Goal: Task Accomplishment & Management: Manage account settings

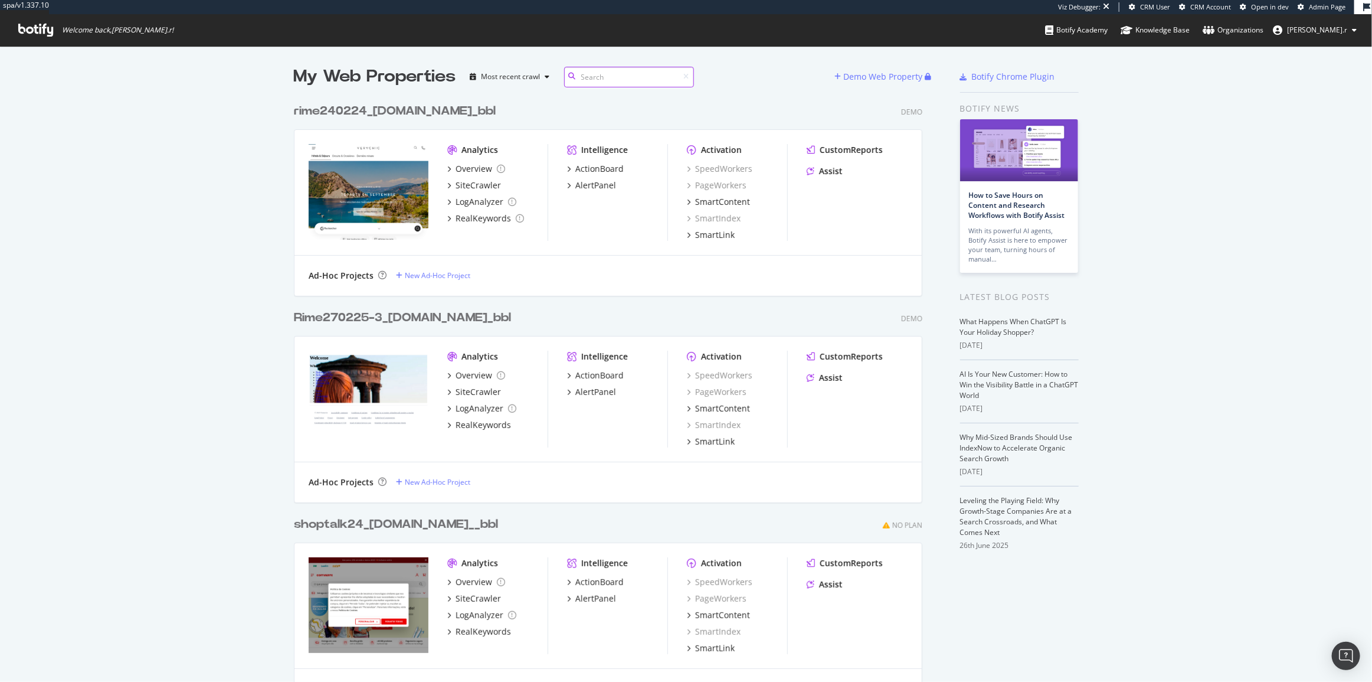
scroll to position [673, 1356]
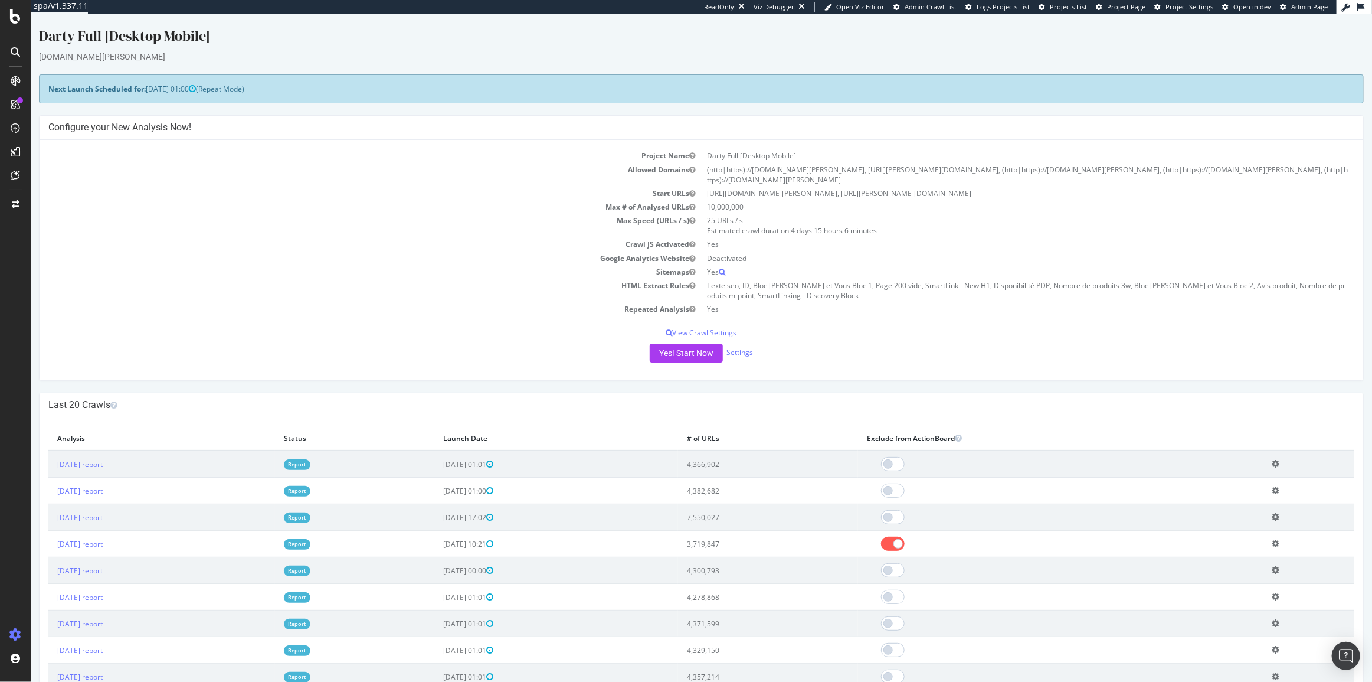
click at [256, 265] on td "Sitemaps" at bounding box center [374, 272] width 653 height 14
click at [96, 214] on td "Max Speed (URLs / s)" at bounding box center [374, 226] width 653 height 24
click at [71, 133] on div "SiteCrawler" at bounding box center [65, 133] width 42 height 12
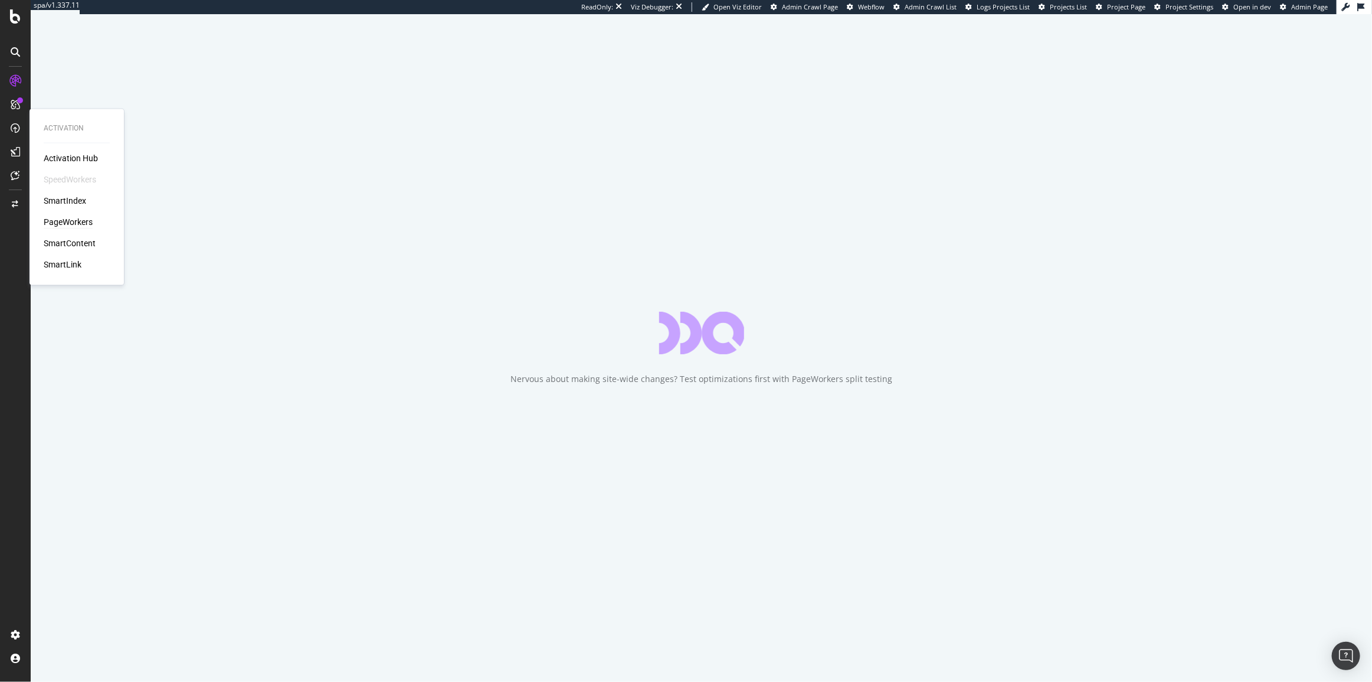
click at [71, 225] on div "PageWorkers" at bounding box center [68, 223] width 49 height 12
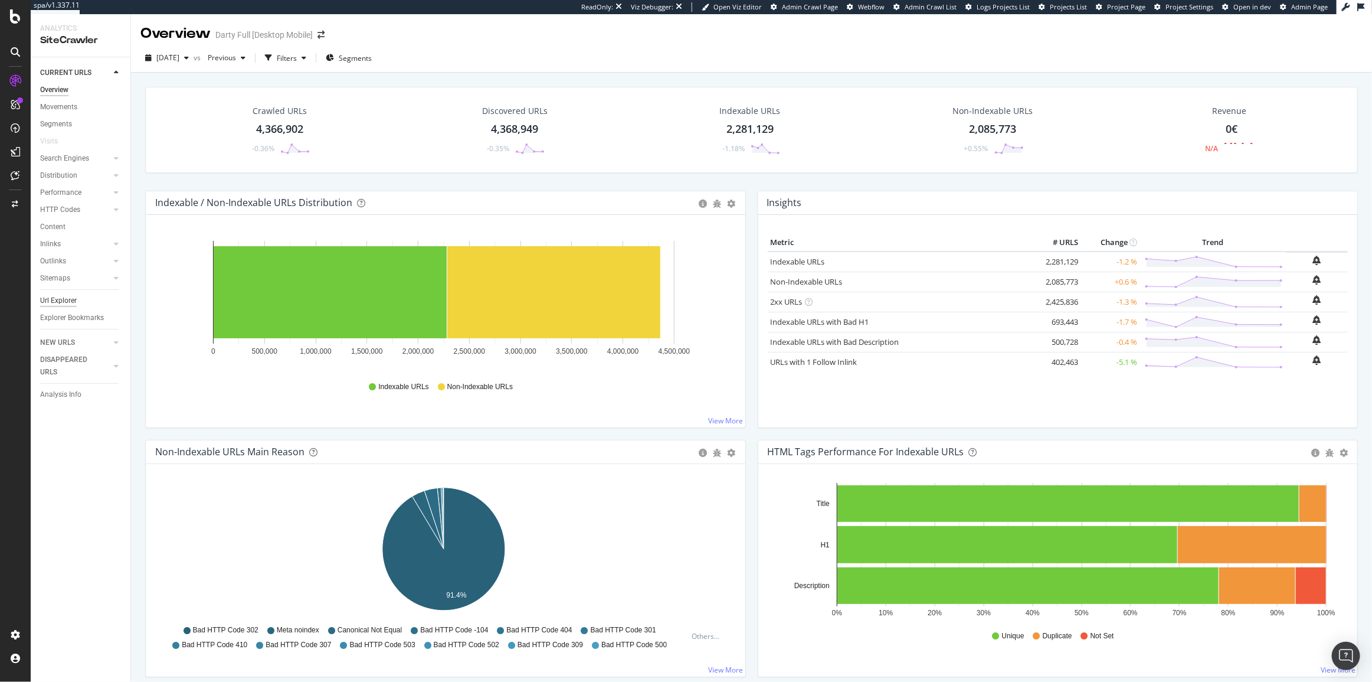
click at [70, 304] on div "Url Explorer" at bounding box center [58, 300] width 37 height 12
click at [171, 62] on span "2025 Aug. 31st" at bounding box center [167, 58] width 23 height 10
click at [179, 54] on span "2025 Aug. 31st" at bounding box center [167, 58] width 23 height 10
click at [158, 490] on icon "91.4%" at bounding box center [443, 551] width 577 height 137
click at [103, 578] on div "Settings Project settings" at bounding box center [110, 576] width 156 height 21
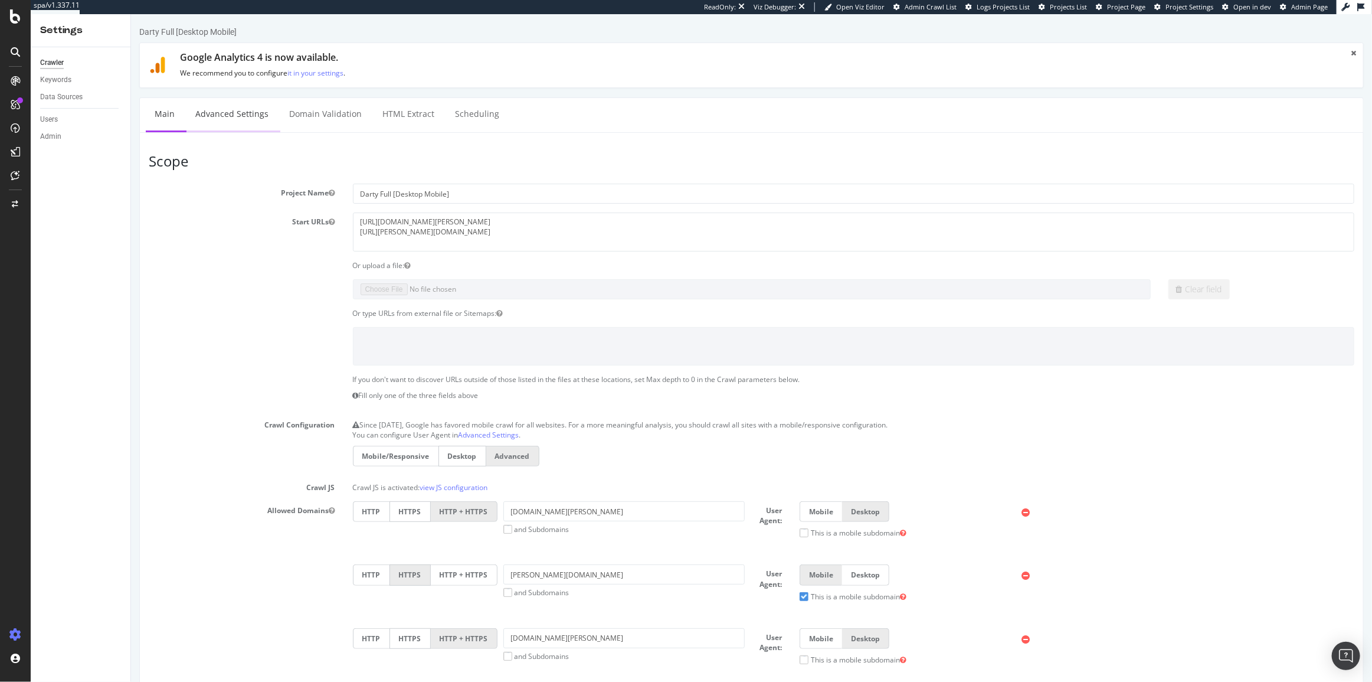
click at [234, 113] on link "Advanced Settings" at bounding box center [231, 114] width 91 height 32
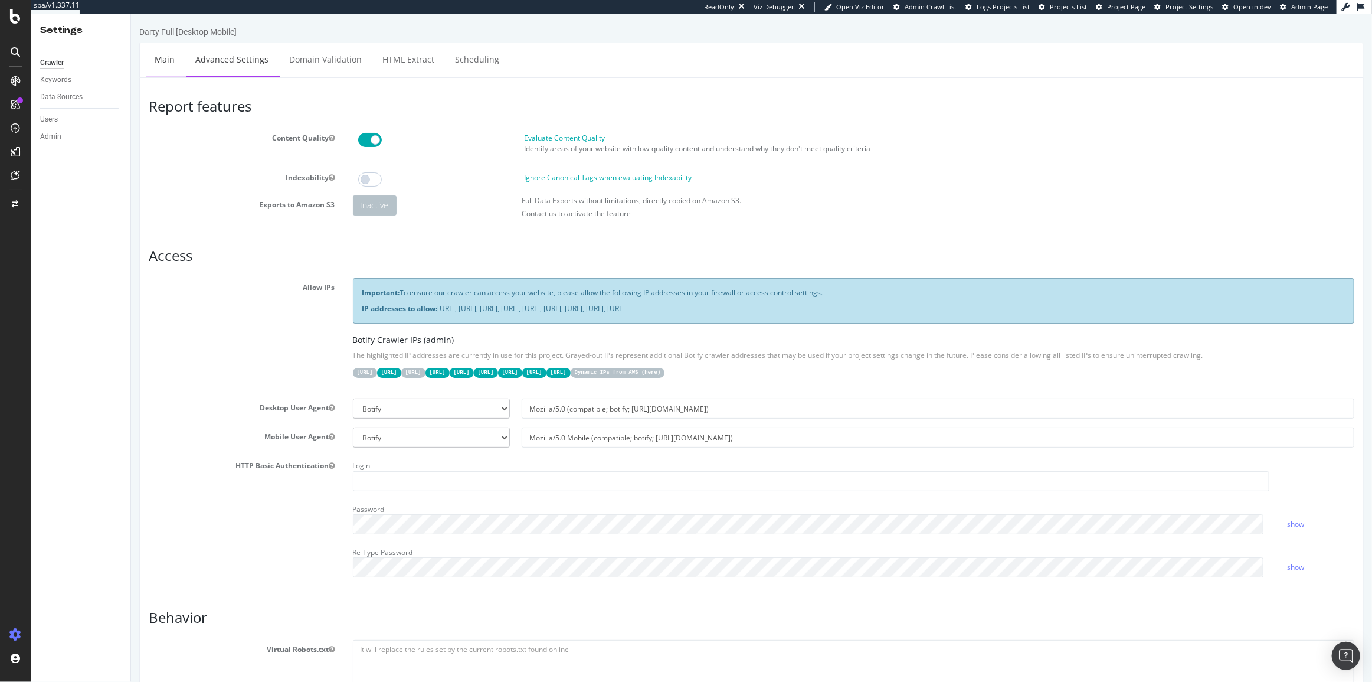
click at [175, 71] on link "Main" at bounding box center [164, 59] width 38 height 32
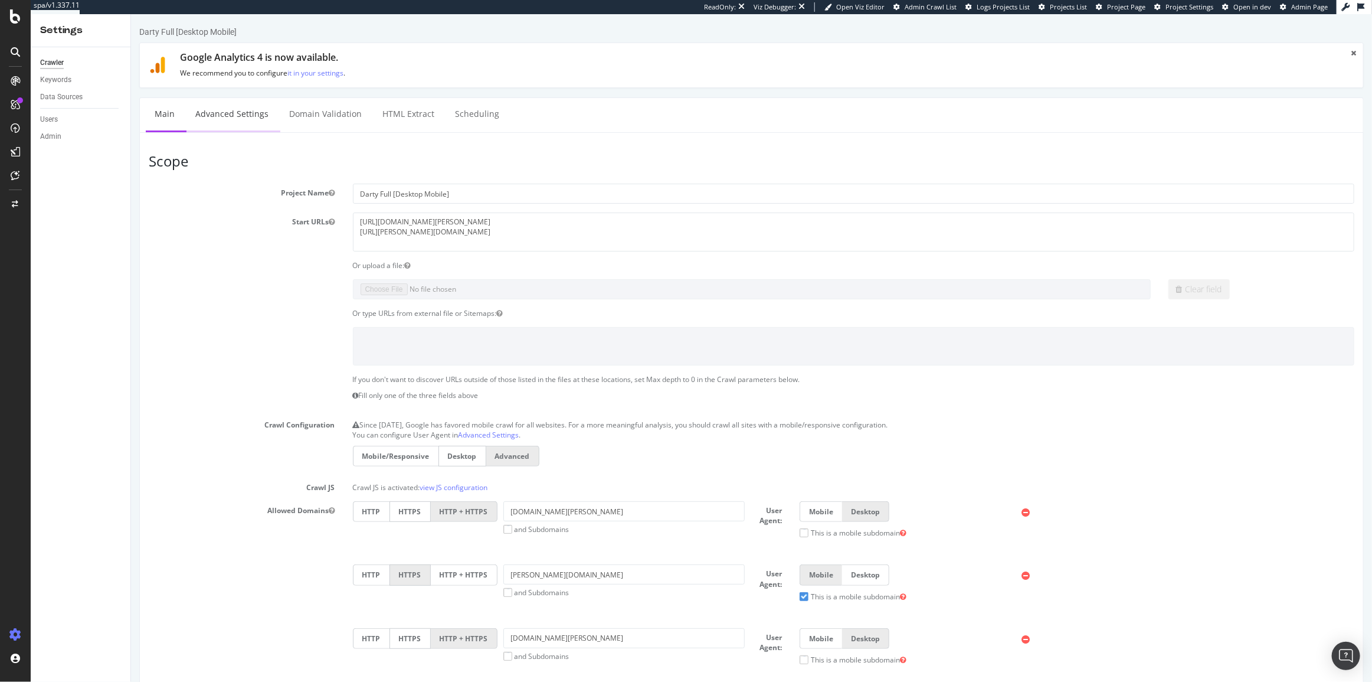
click at [222, 113] on link "Advanced Settings" at bounding box center [231, 114] width 91 height 32
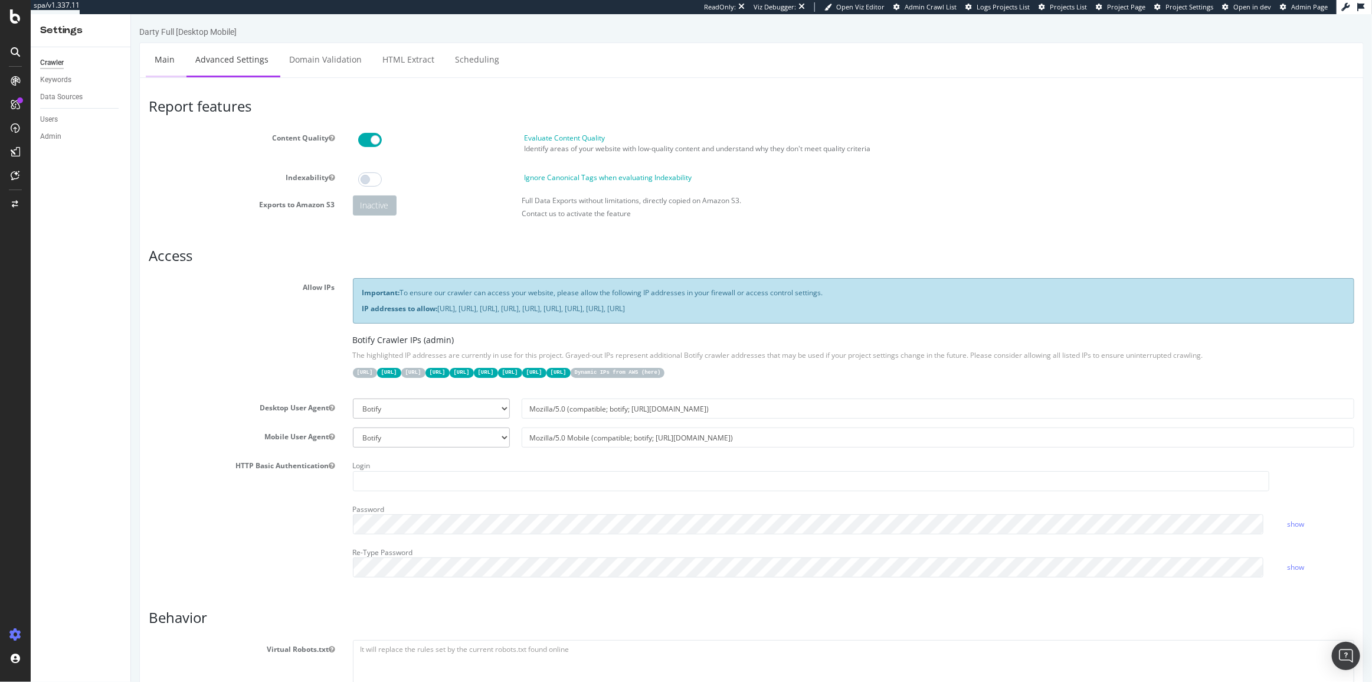
click at [161, 73] on link "Main" at bounding box center [164, 59] width 38 height 32
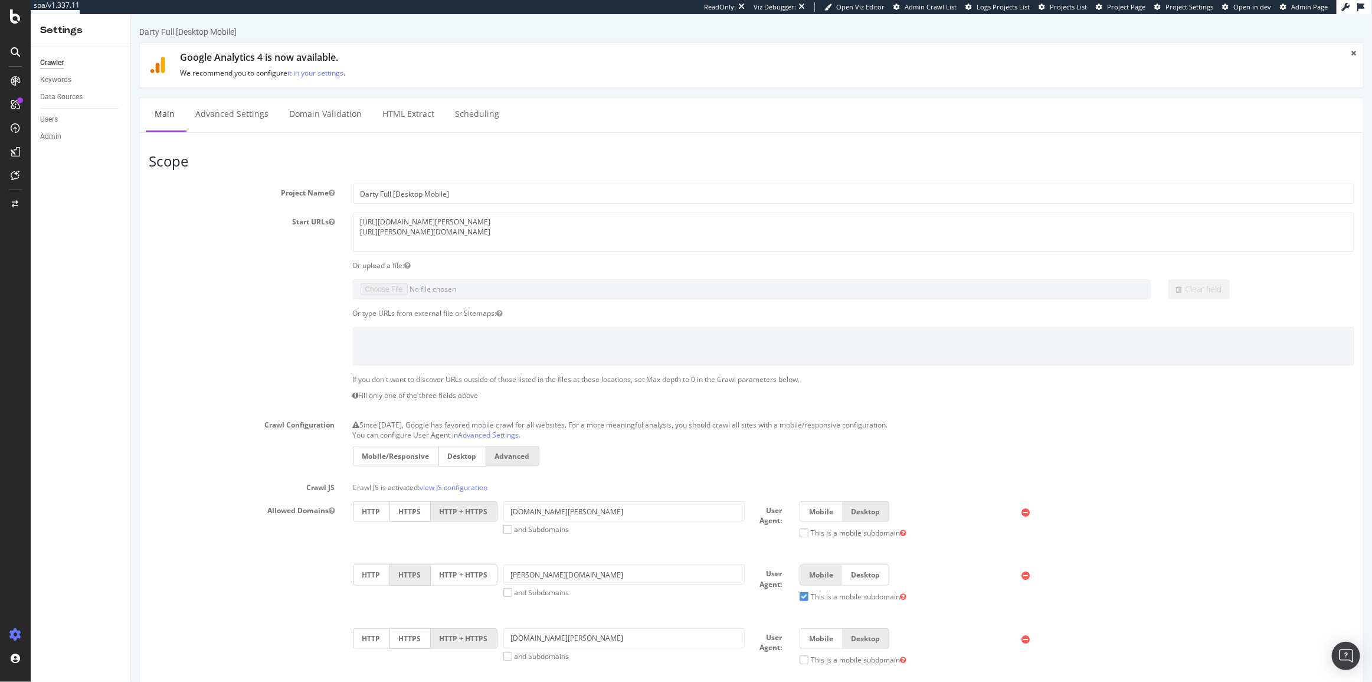
click at [208, 321] on section "Project Name Darty Full [Desktop Mobile] Start URLs https://www.darty.com/ http…" at bounding box center [751, 577] width 1206 height 787
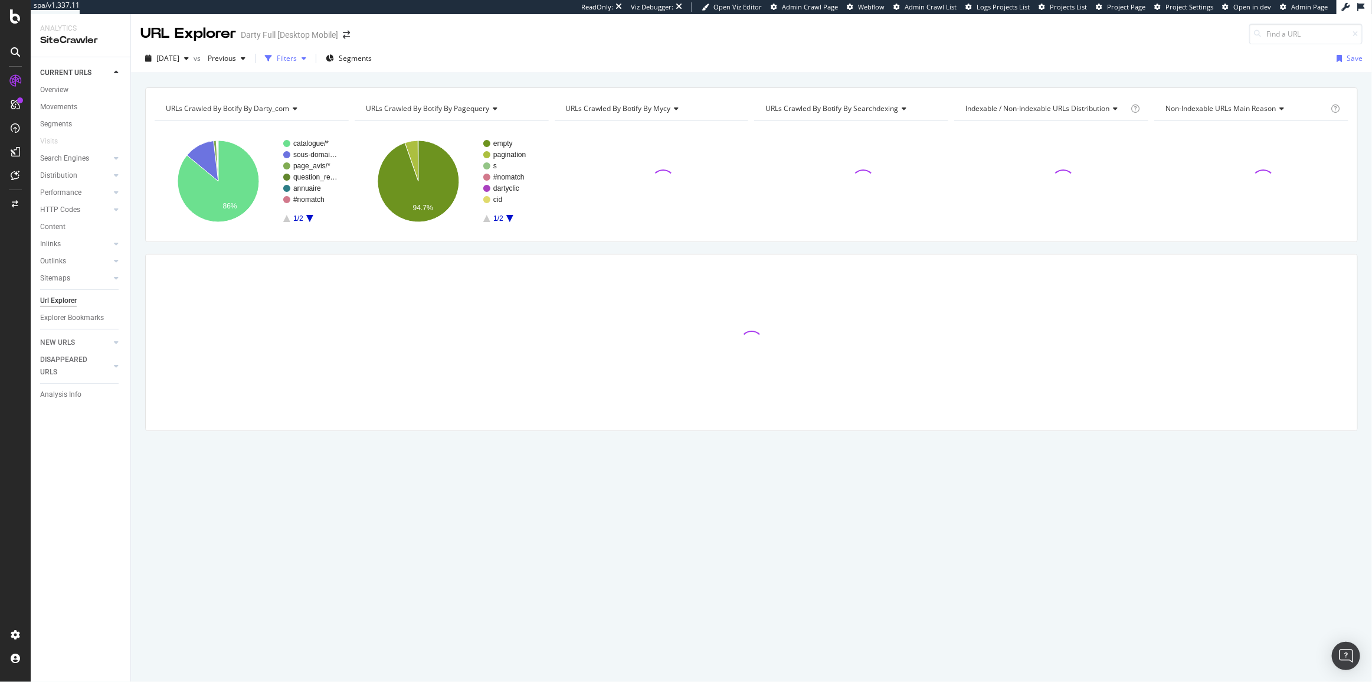
click at [319, 48] on div "2025 Aug. 31st vs Previous Filters Segments Save" at bounding box center [751, 58] width 1241 height 29
drag, startPoint x: 317, startPoint y: 61, endPoint x: 311, endPoint y: 73, distance: 13.7
click at [297, 61] on div "Filters" at bounding box center [287, 58] width 20 height 10
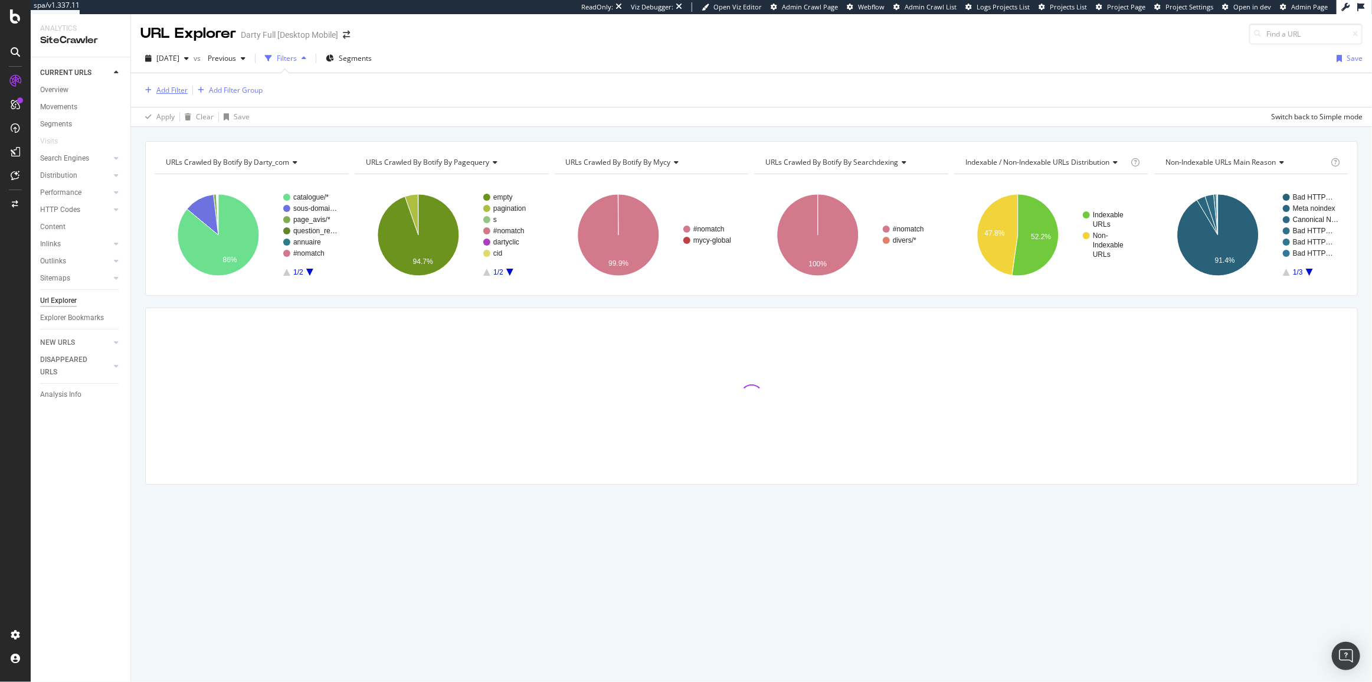
click at [169, 93] on div "Add Filter" at bounding box center [171, 90] width 31 height 10
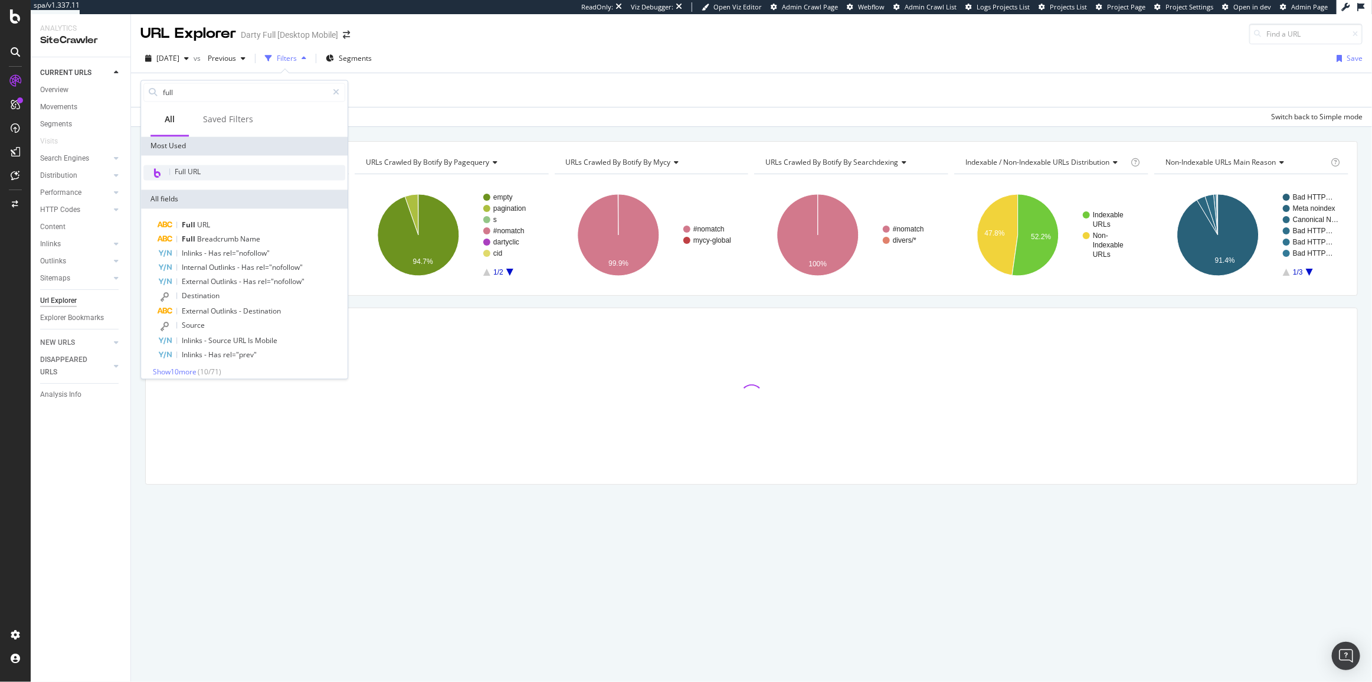
type input "full"
click at [223, 171] on div "Full URL" at bounding box center [244, 172] width 202 height 15
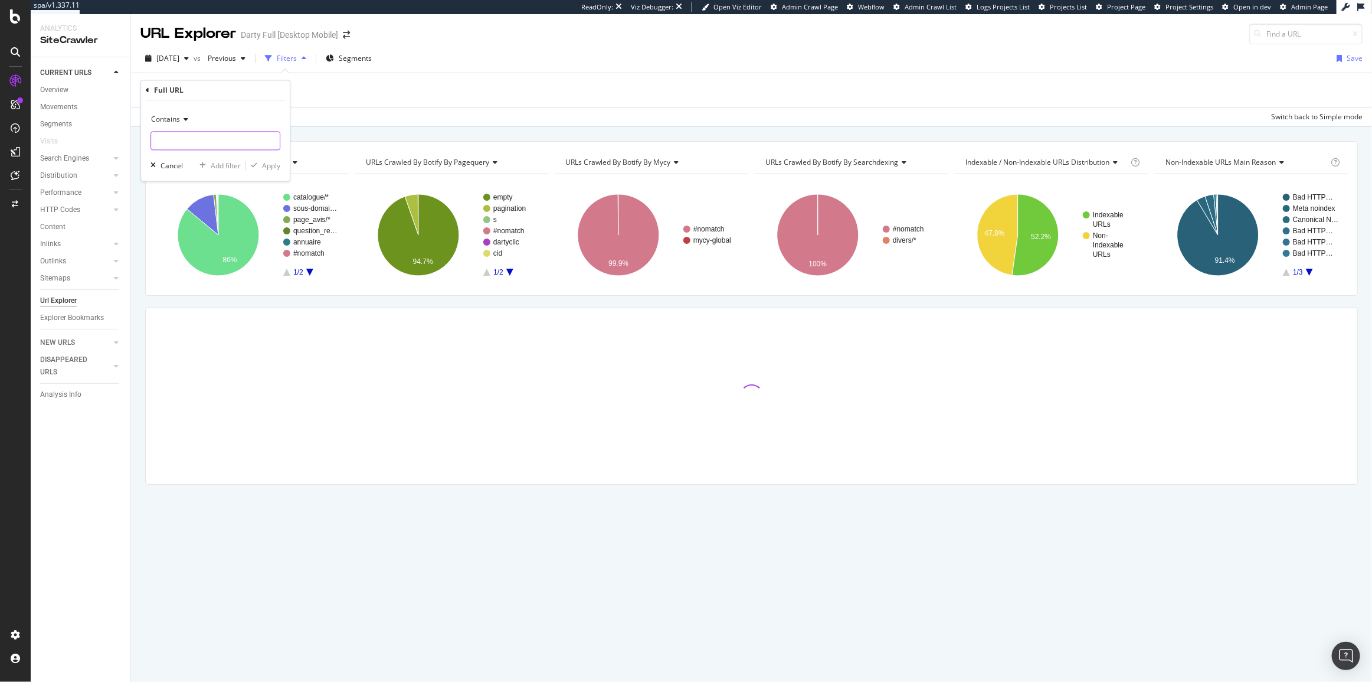
click at [171, 137] on input "text" at bounding box center [215, 141] width 129 height 19
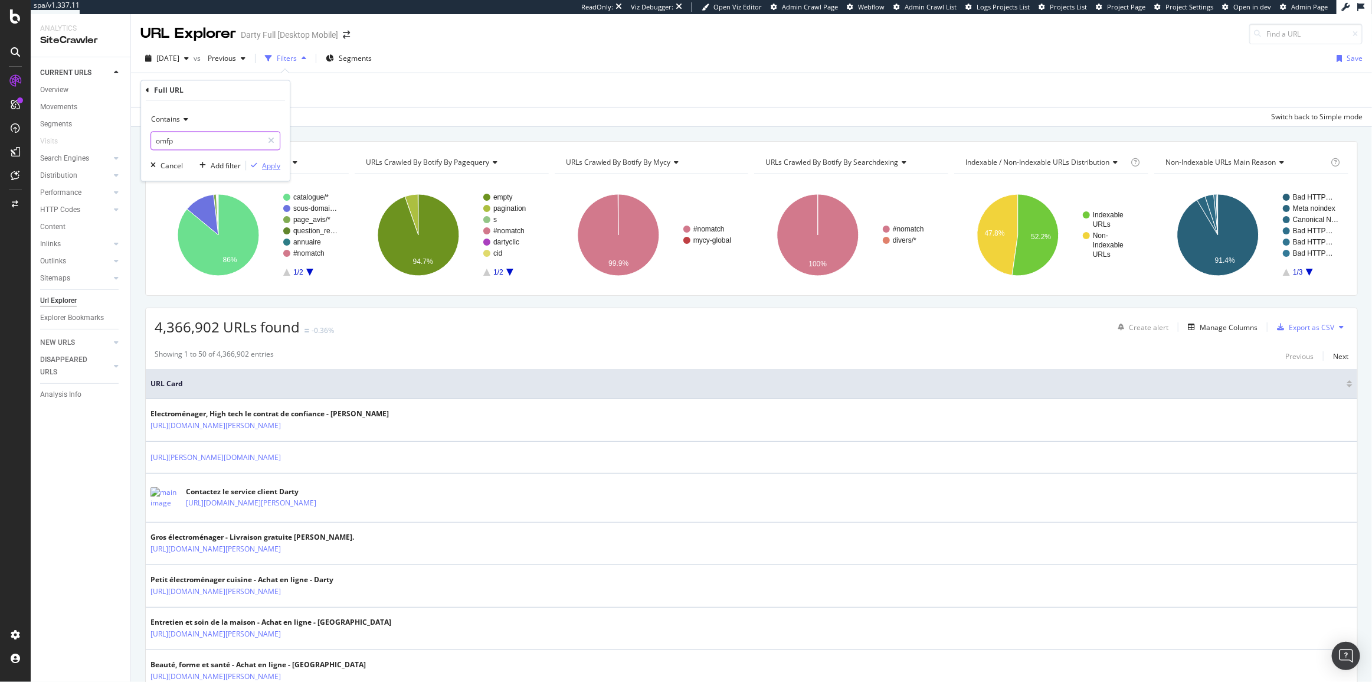
type input "omfp"
click at [271, 166] on div "Apply" at bounding box center [271, 166] width 18 height 10
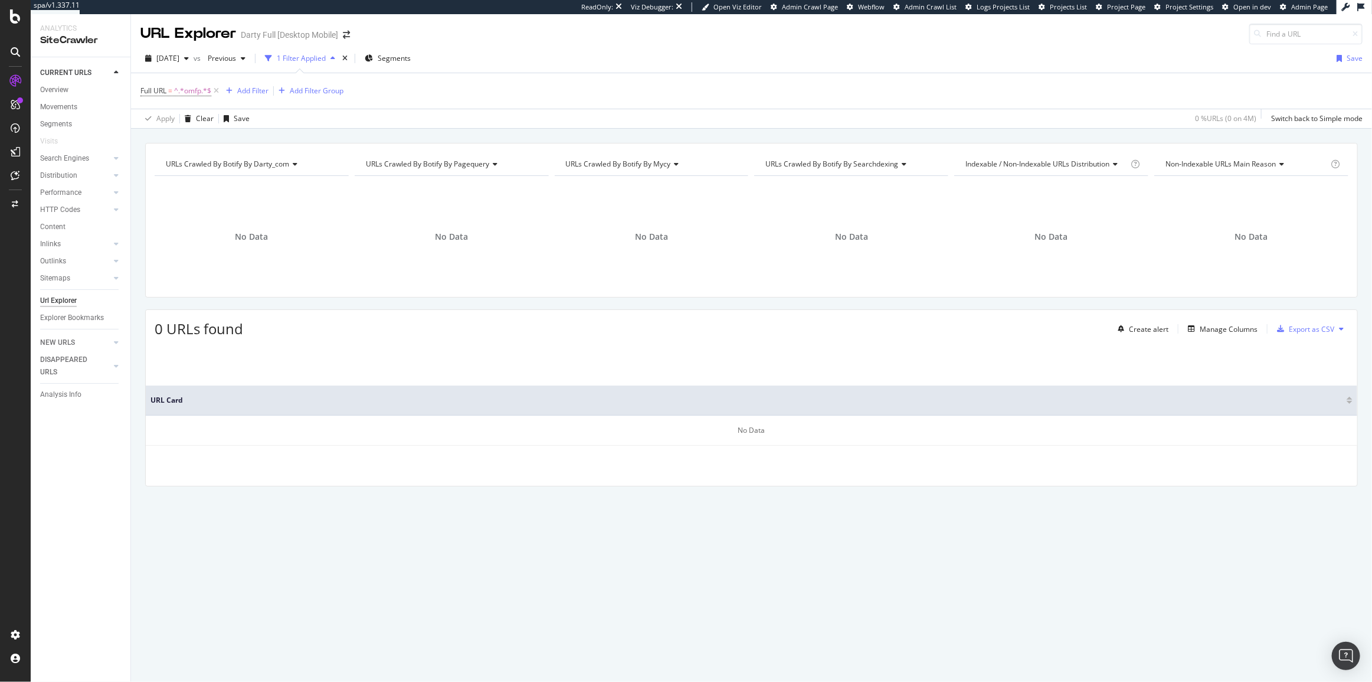
click at [651, 44] on div "2025 Aug. 31st vs Previous 1 Filter Applied Segments Save Full URL = ^.*omfp.*$…" at bounding box center [751, 86] width 1241 height 84
click at [179, 60] on span "2025 Aug. 31st" at bounding box center [167, 58] width 23 height 10
click at [189, 129] on div "2025 Jul. 31st 4.4M URLs" at bounding box center [218, 122] width 140 height 17
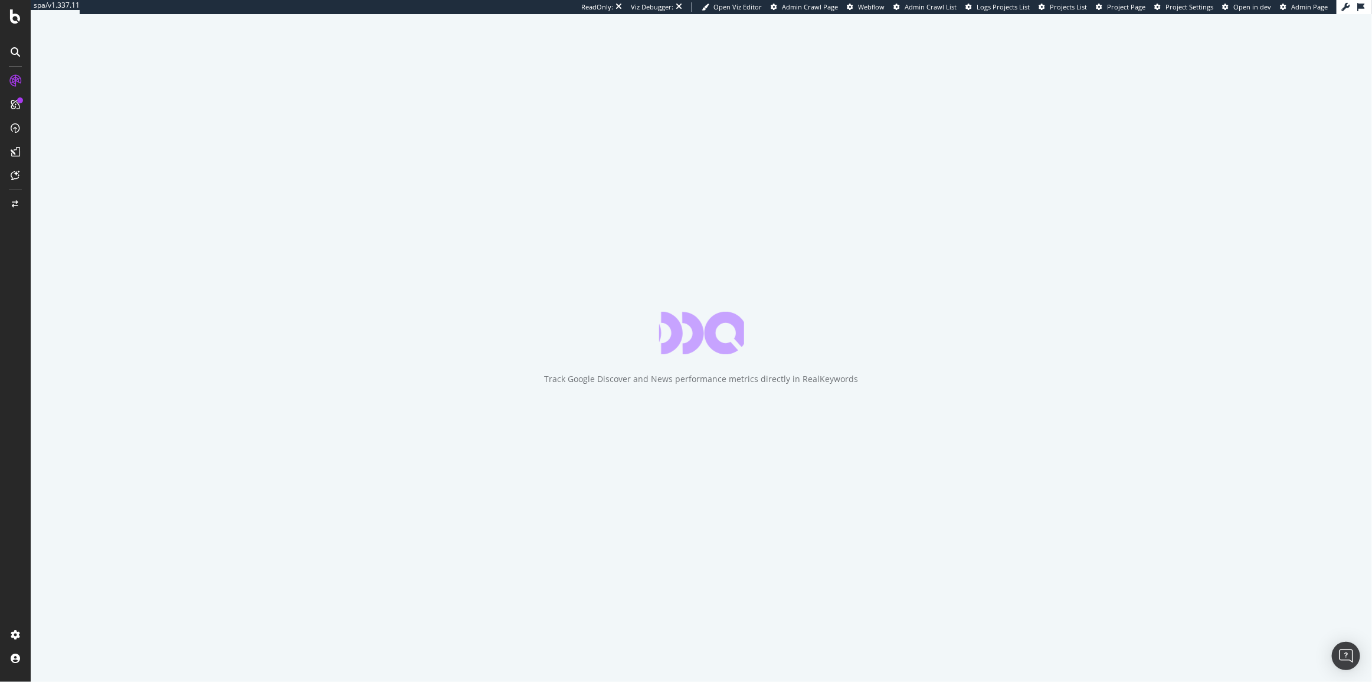
drag, startPoint x: 141, startPoint y: 0, endPoint x: 87, endPoint y: 131, distance: 141.6
click at [87, 139] on div "Track Google Discover and News performance metrics directly in RealKeywords" at bounding box center [701, 347] width 1341 height 667
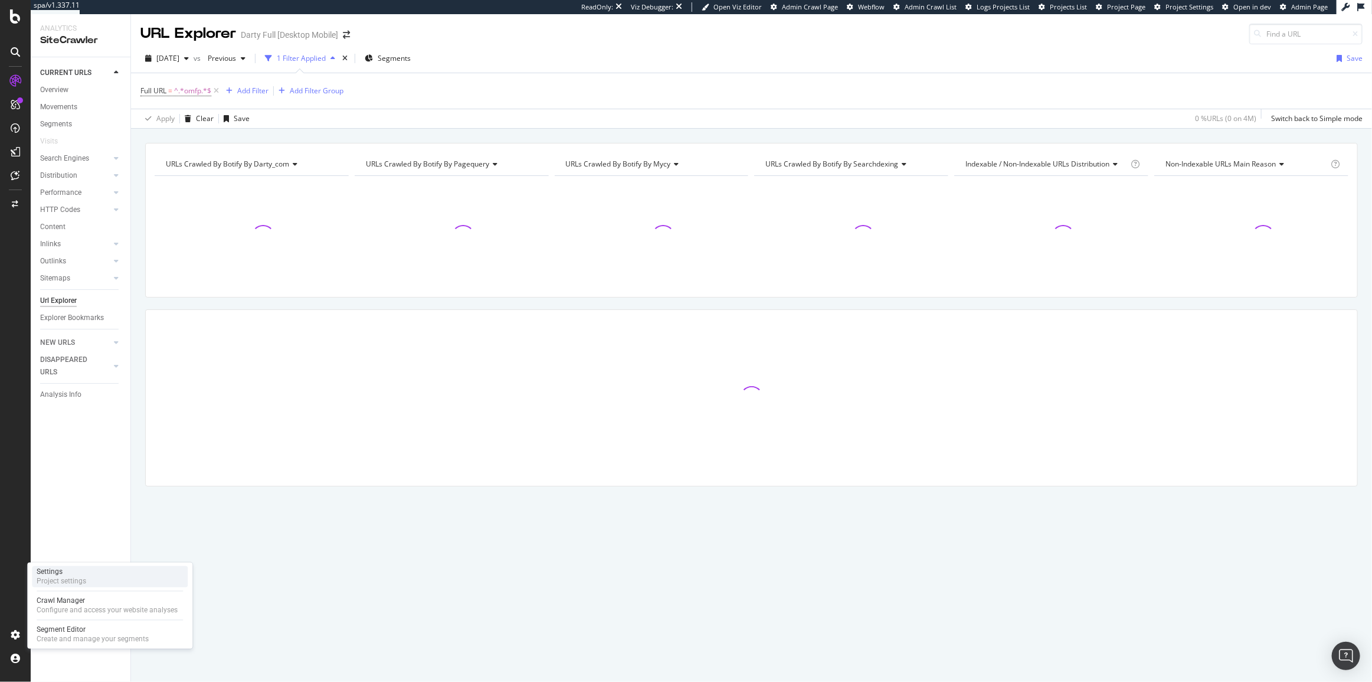
click at [46, 567] on div "Settings" at bounding box center [62, 571] width 50 height 9
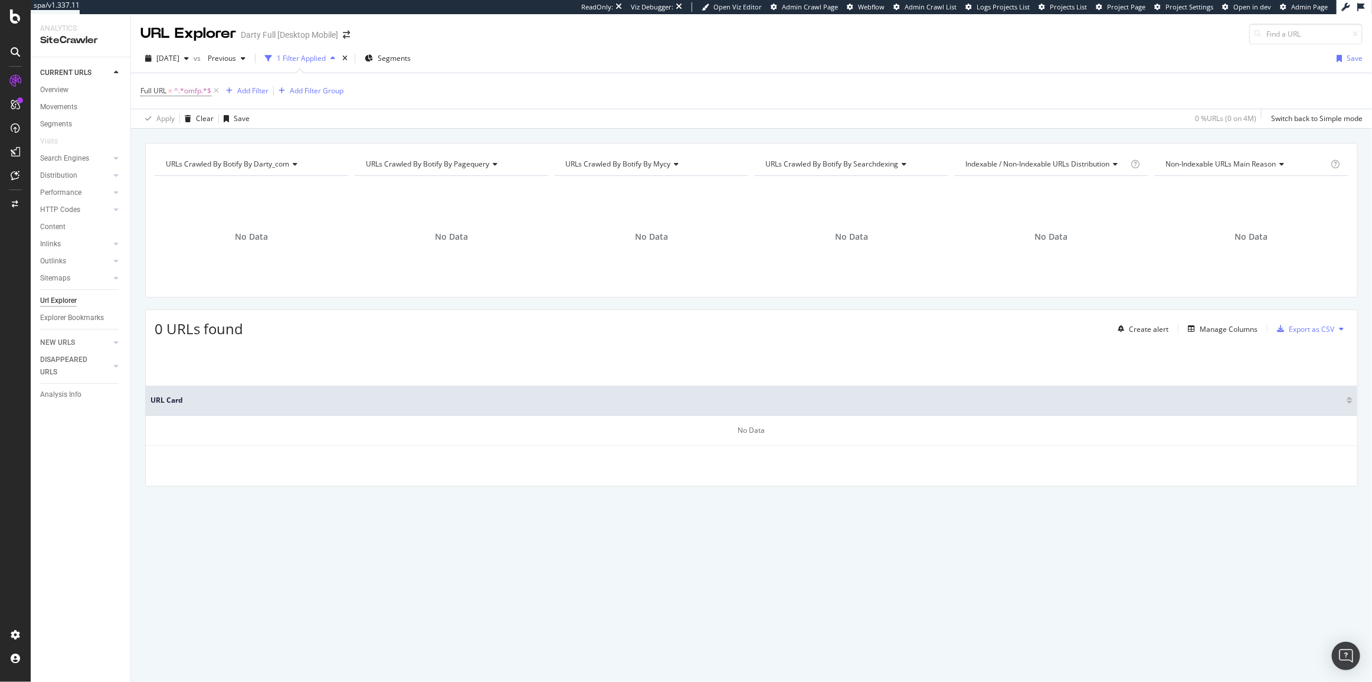
click at [199, 502] on div "URLs Crawled By Botify By darty_com Chart (by Value) Table Expand Export as CSV…" at bounding box center [751, 335] width 1241 height 385
click at [198, 90] on span "^.*omfp.*$" at bounding box center [192, 91] width 37 height 17
click at [481, 115] on div "Apply Clear Save 0 % URLs ( 0 on 4M ) Switch back to Simple mode" at bounding box center [751, 118] width 1241 height 19
click at [260, 91] on div "Add Filter" at bounding box center [252, 91] width 31 height 10
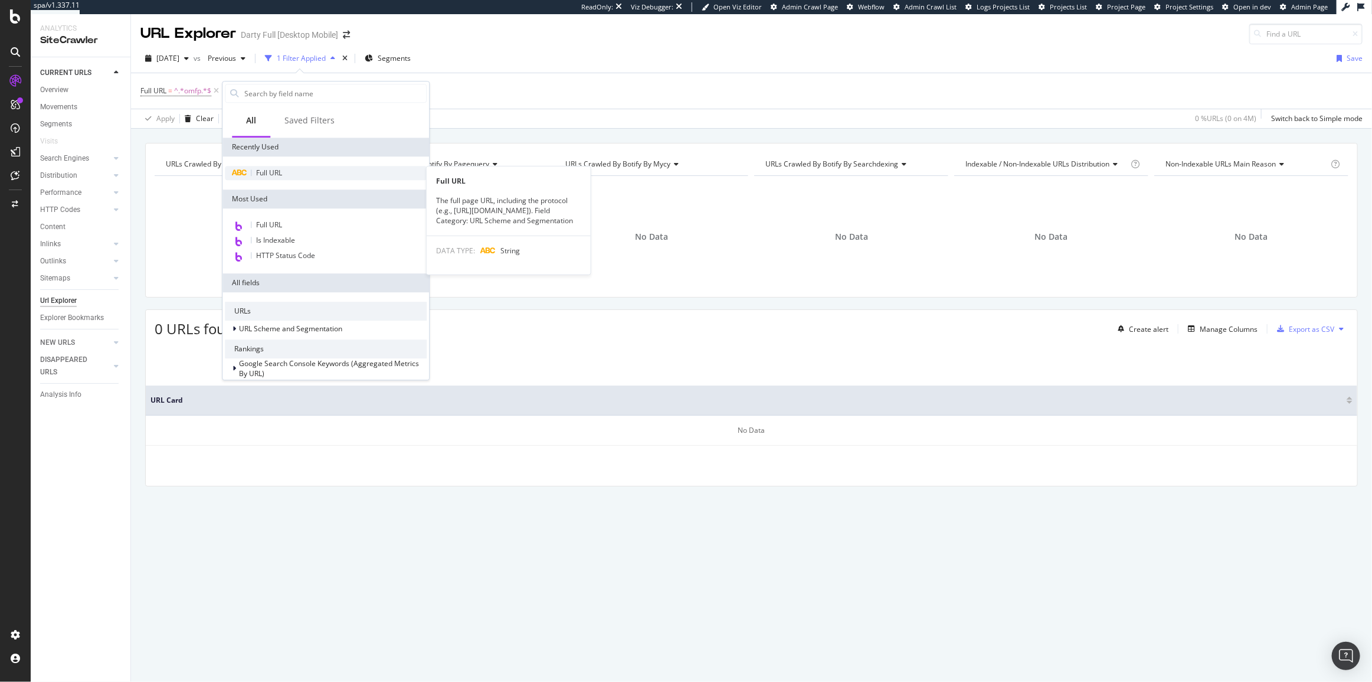
click at [269, 169] on span "Full URL" at bounding box center [269, 173] width 26 height 10
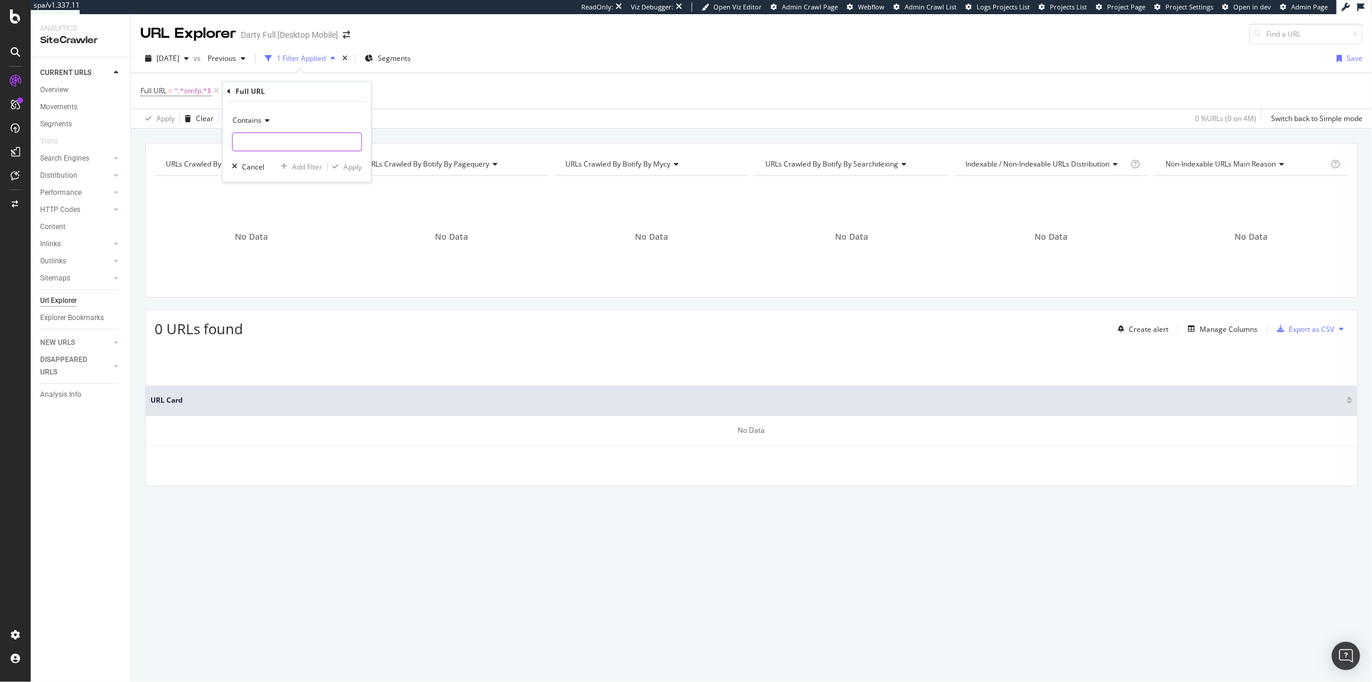
click at [274, 133] on input "text" at bounding box center [296, 141] width 129 height 19
paste input "ofmp"
type input "ofmp"
click at [348, 166] on div "Apply" at bounding box center [352, 167] width 18 height 10
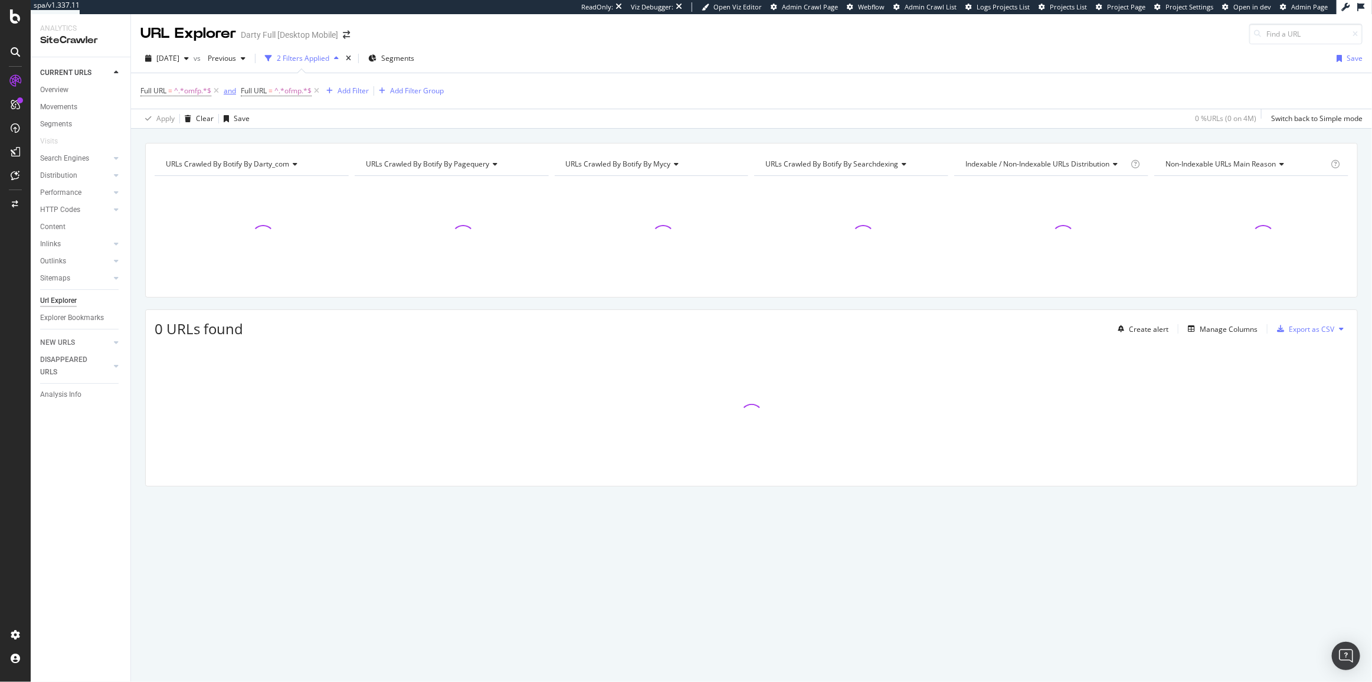
click at [227, 90] on div "and" at bounding box center [230, 91] width 12 height 10
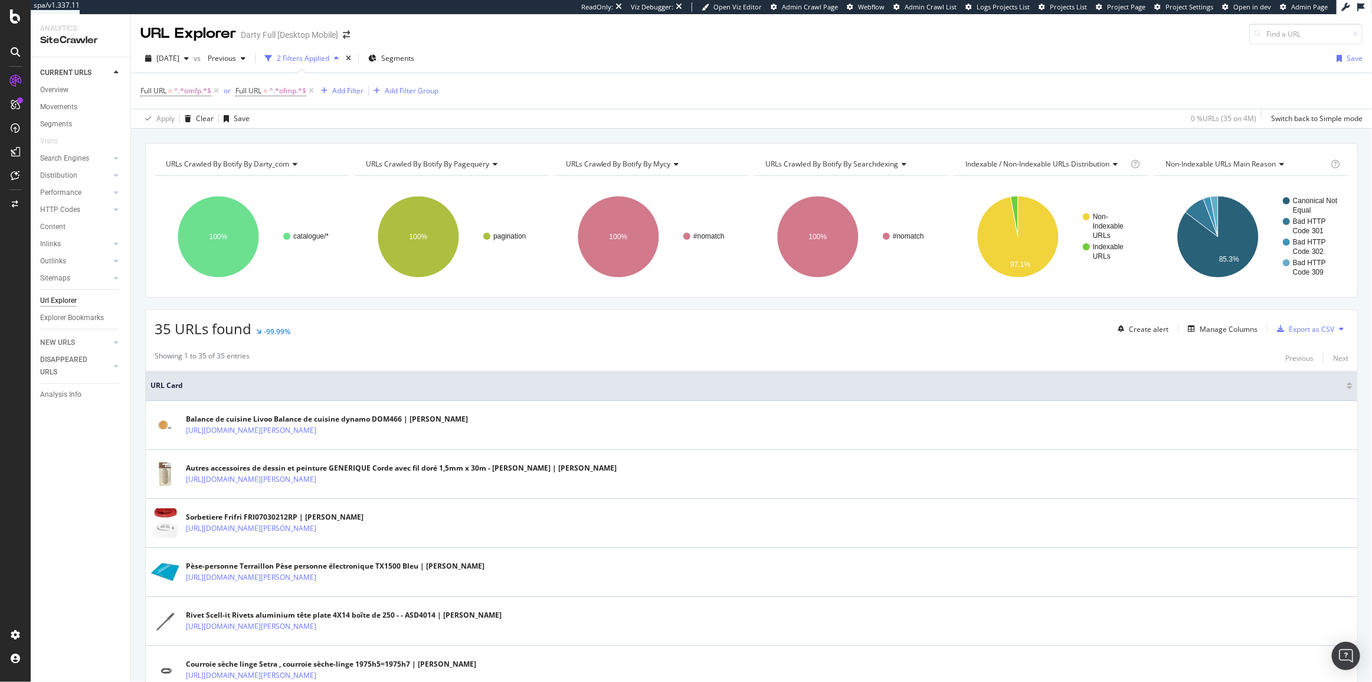
drag, startPoint x: 215, startPoint y: 89, endPoint x: 215, endPoint y: 100, distance: 11.2
click at [215, 89] on icon at bounding box center [216, 91] width 10 height 12
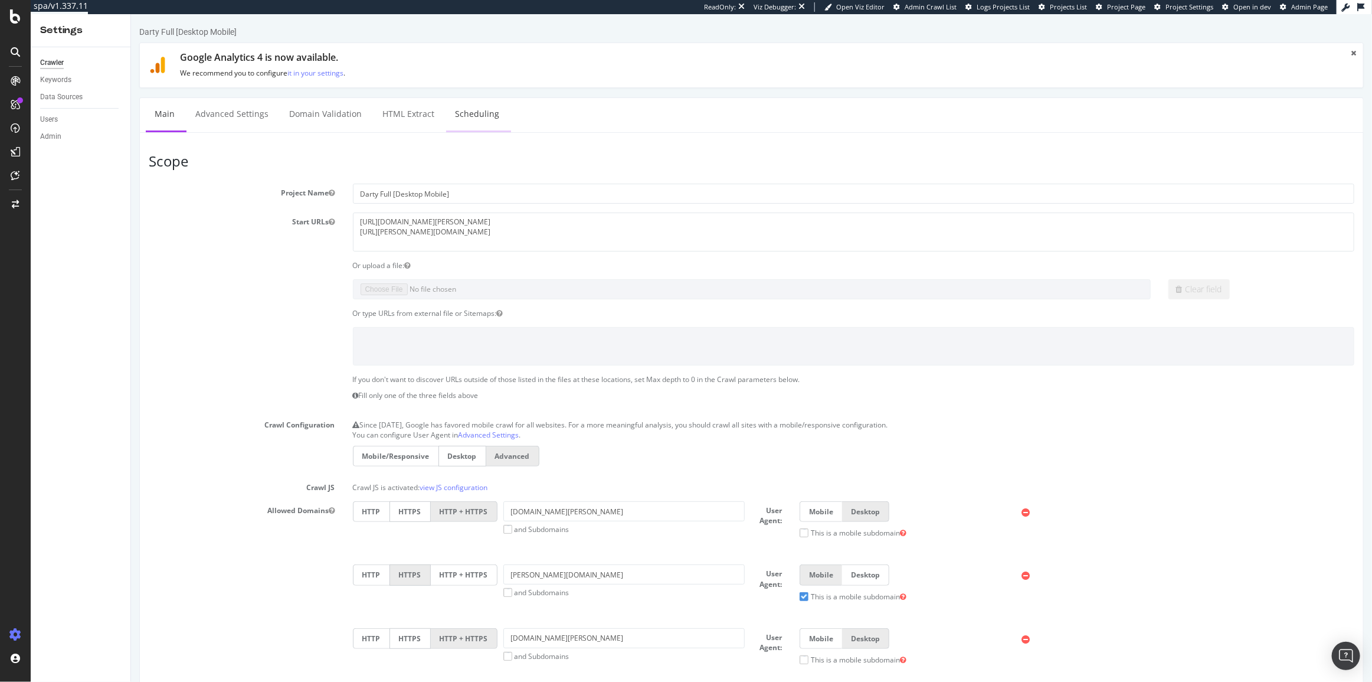
click at [460, 113] on link "Scheduling" at bounding box center [477, 114] width 62 height 32
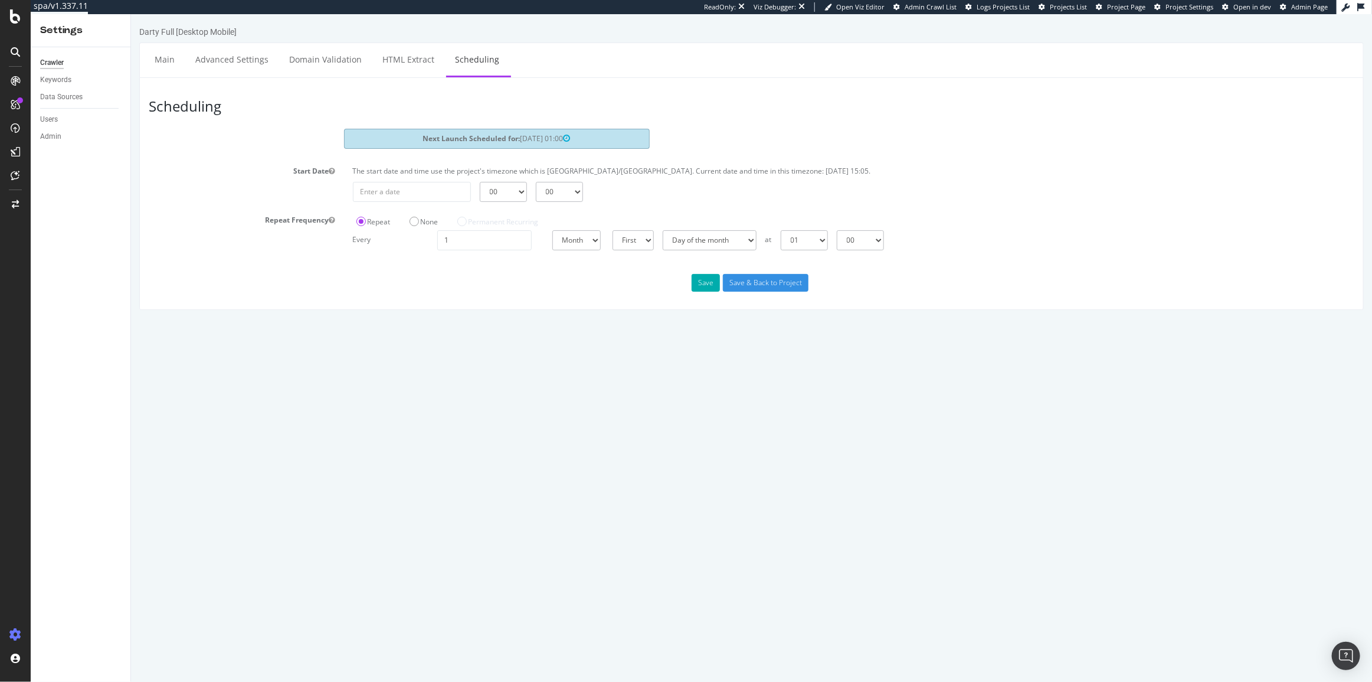
click at [475, 322] on html "Darty Full [Desktop Mobile] Main Advanced Settings Domain Validation HTML Extra…" at bounding box center [750, 167] width 1241 height 307
click at [949, 322] on html "Darty Full [Desktop Mobile] Main Advanced Settings Domain Validation HTML Extra…" at bounding box center [750, 167] width 1241 height 307
click at [450, 322] on html "Darty Full [Desktop Mobile] Main Advanced Settings Domain Validation HTML Extra…" at bounding box center [750, 167] width 1241 height 307
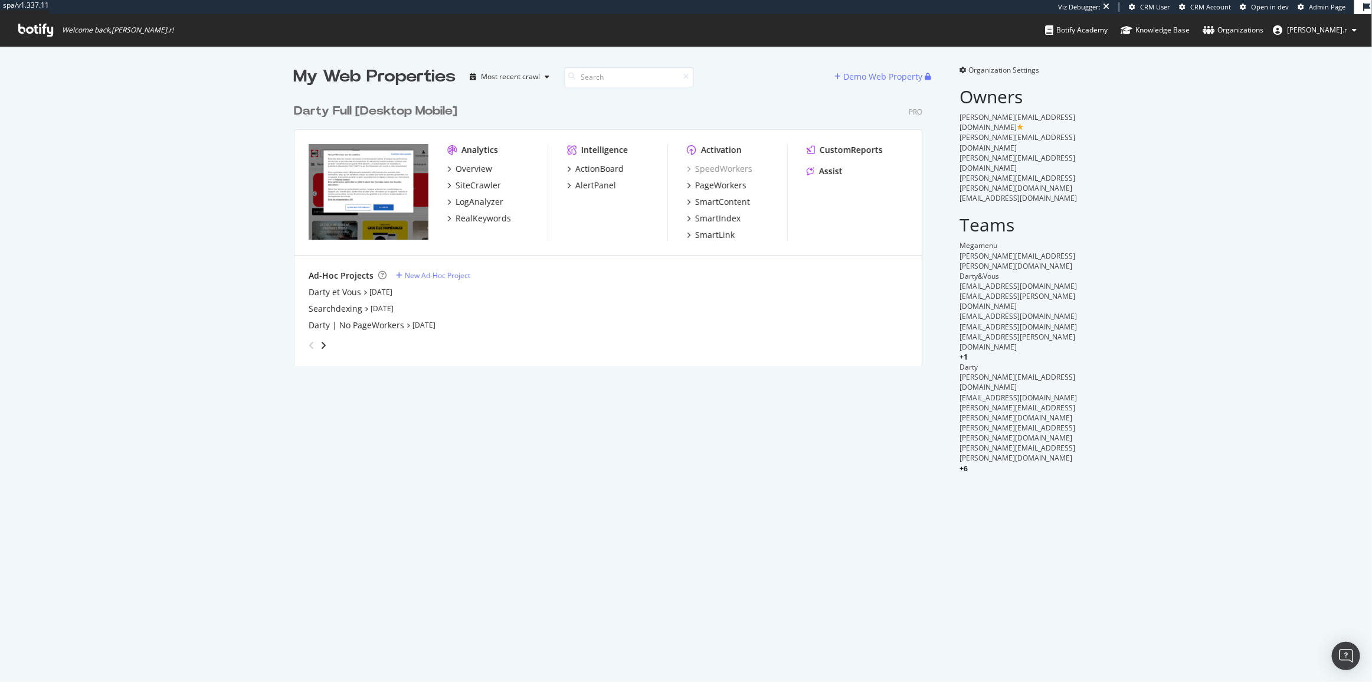
scroll to position [269, 630]
click at [1010, 71] on span "Organization Settings" at bounding box center [1004, 70] width 71 height 10
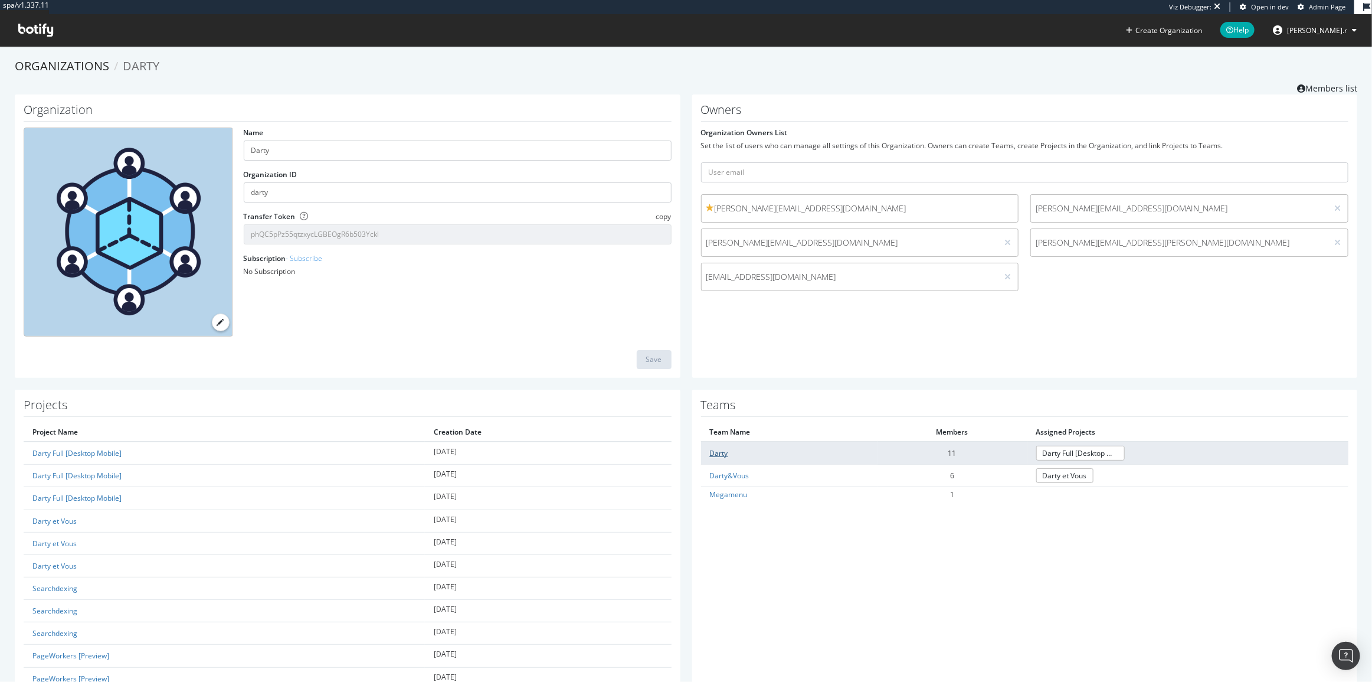
click at [710, 453] on link "Darty" at bounding box center [719, 453] width 18 height 10
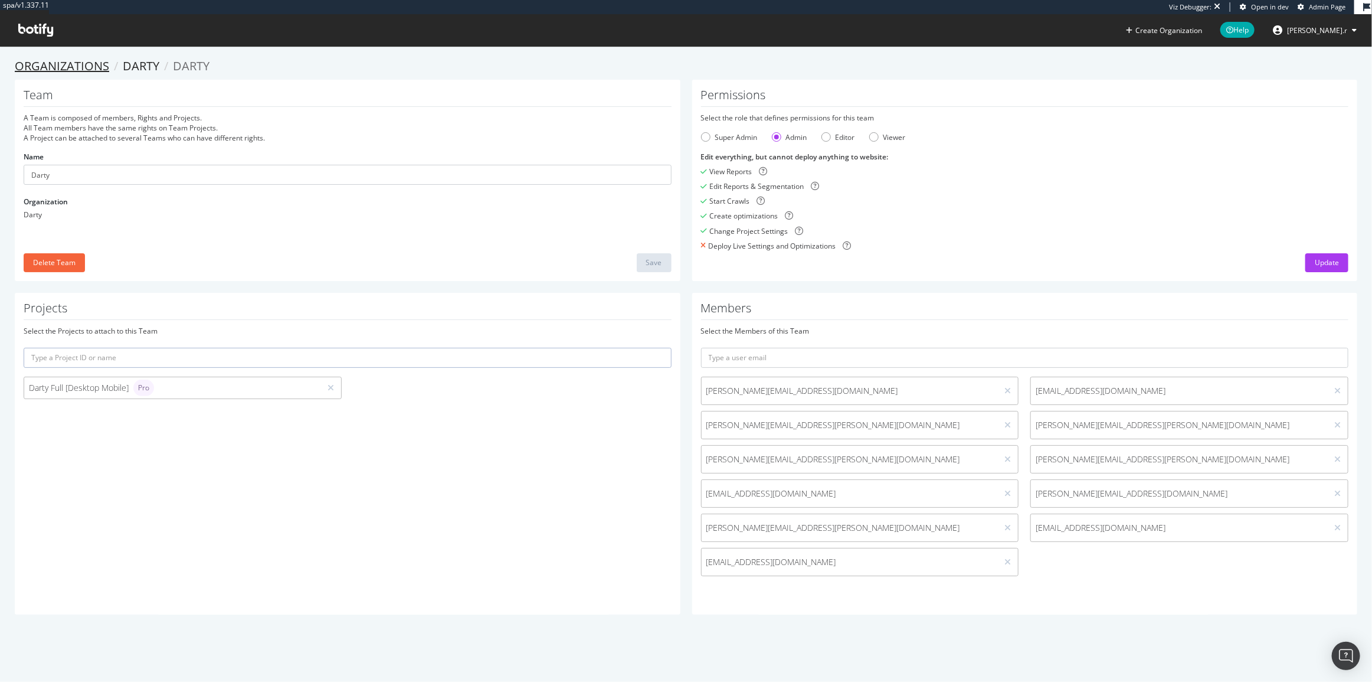
click at [66, 68] on link "Organizations" at bounding box center [62, 66] width 94 height 16
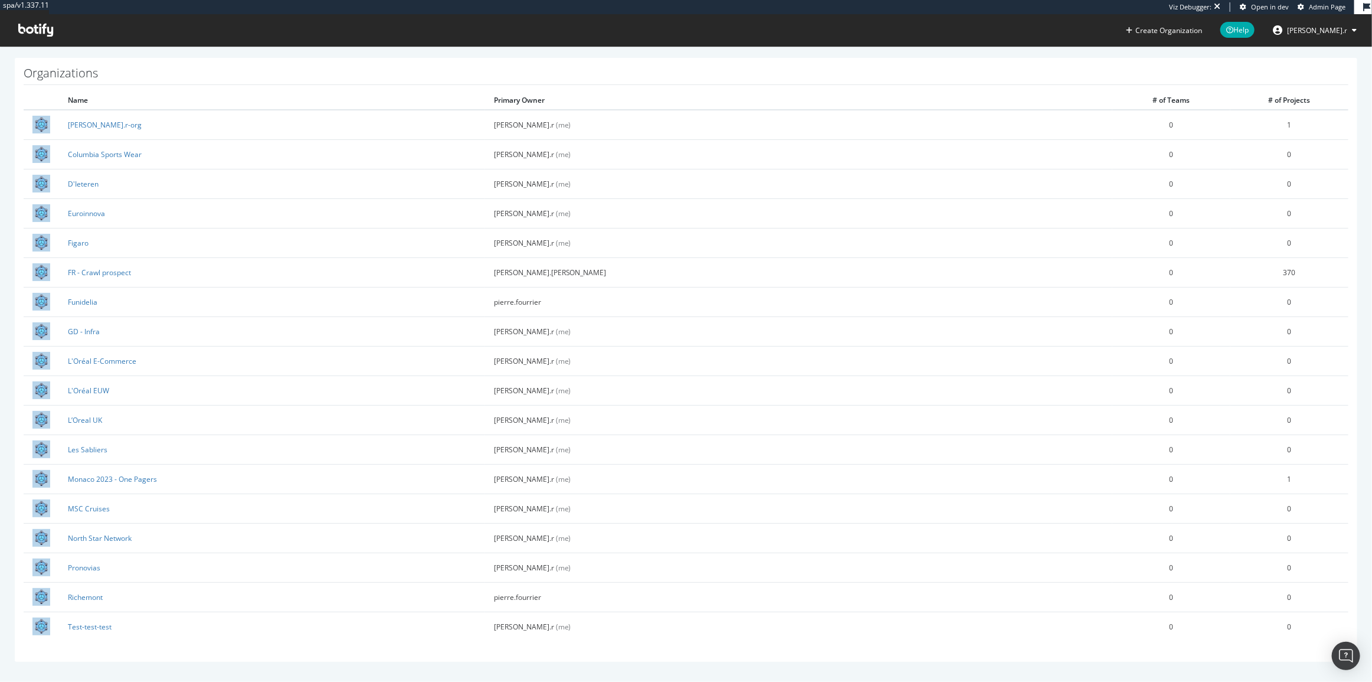
click at [31, 30] on icon at bounding box center [35, 30] width 35 height 13
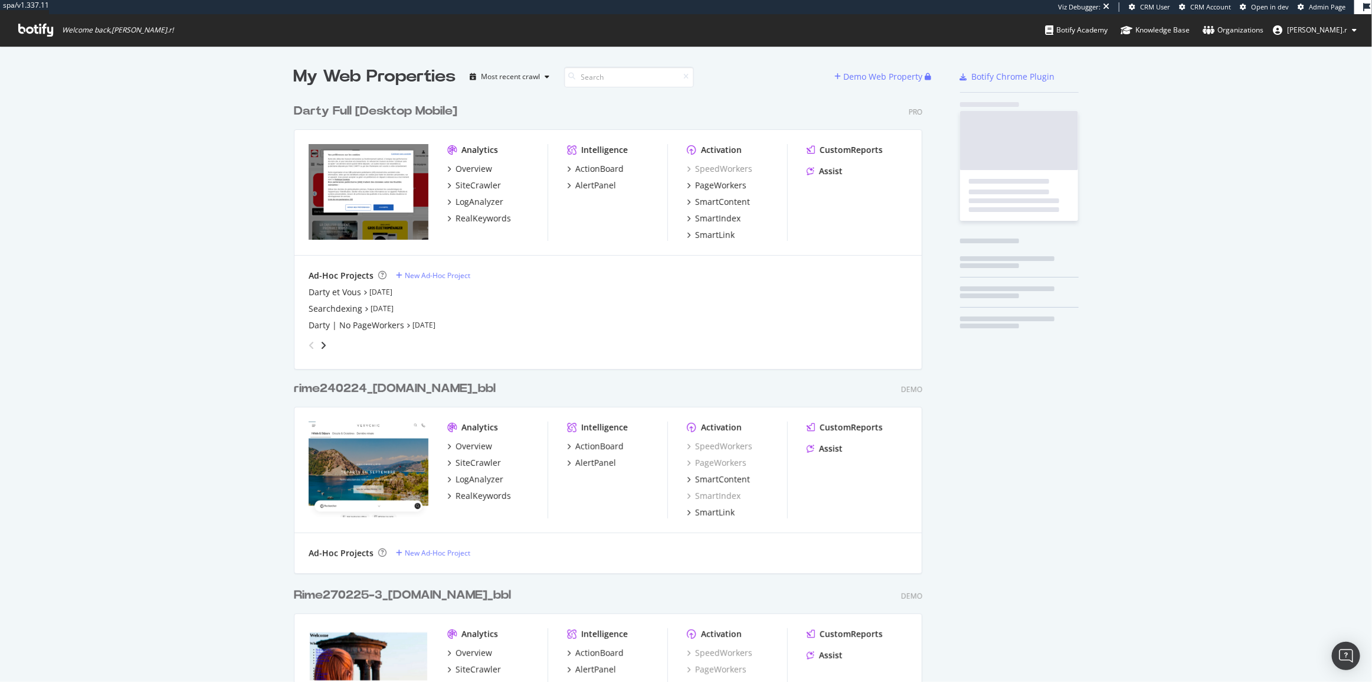
scroll to position [673, 1356]
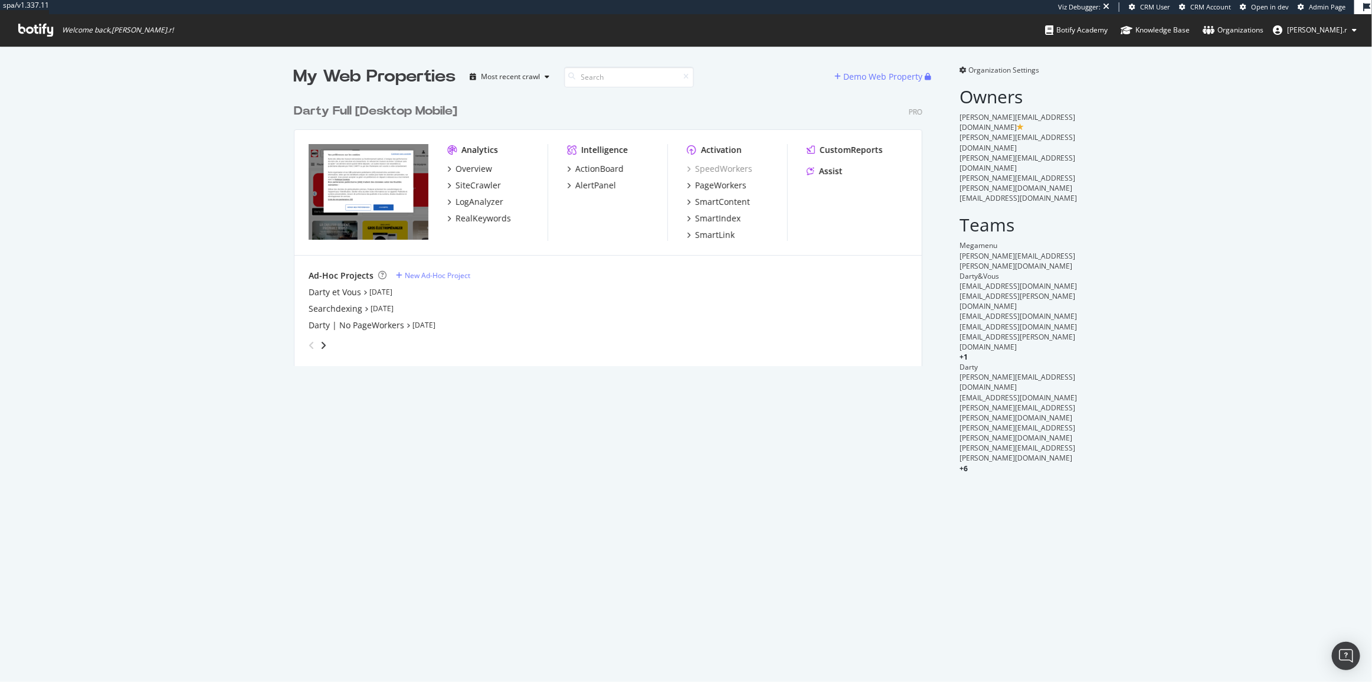
scroll to position [269, 630]
click at [280, 219] on div "My Web Properties Most recent crawl Demo Web Property Darty Full [Desktop Mobil…" at bounding box center [686, 269] width 1372 height 446
click at [171, 178] on div "My Web Properties Most recent crawl Demo Web Property Darty Full [Desktop Mobil…" at bounding box center [686, 269] width 1372 height 446
click at [988, 68] on span "Organization Settings" at bounding box center [1004, 70] width 71 height 10
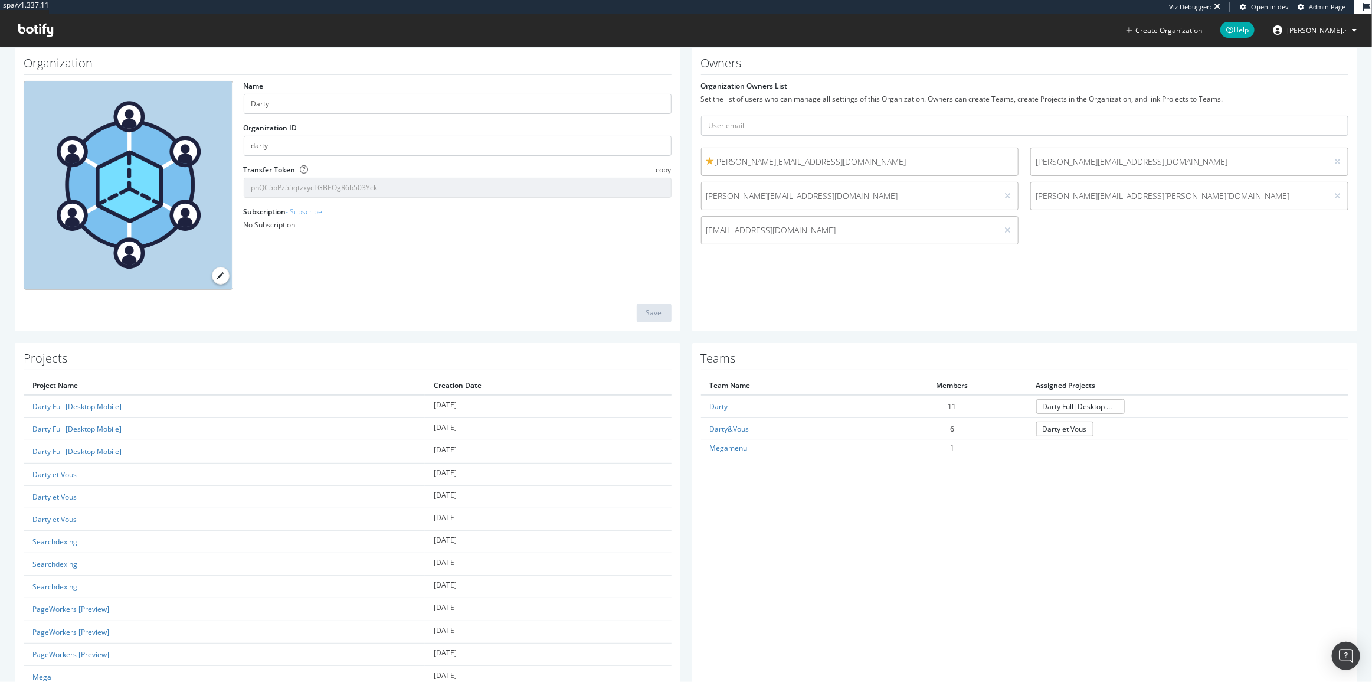
scroll to position [53, 0]
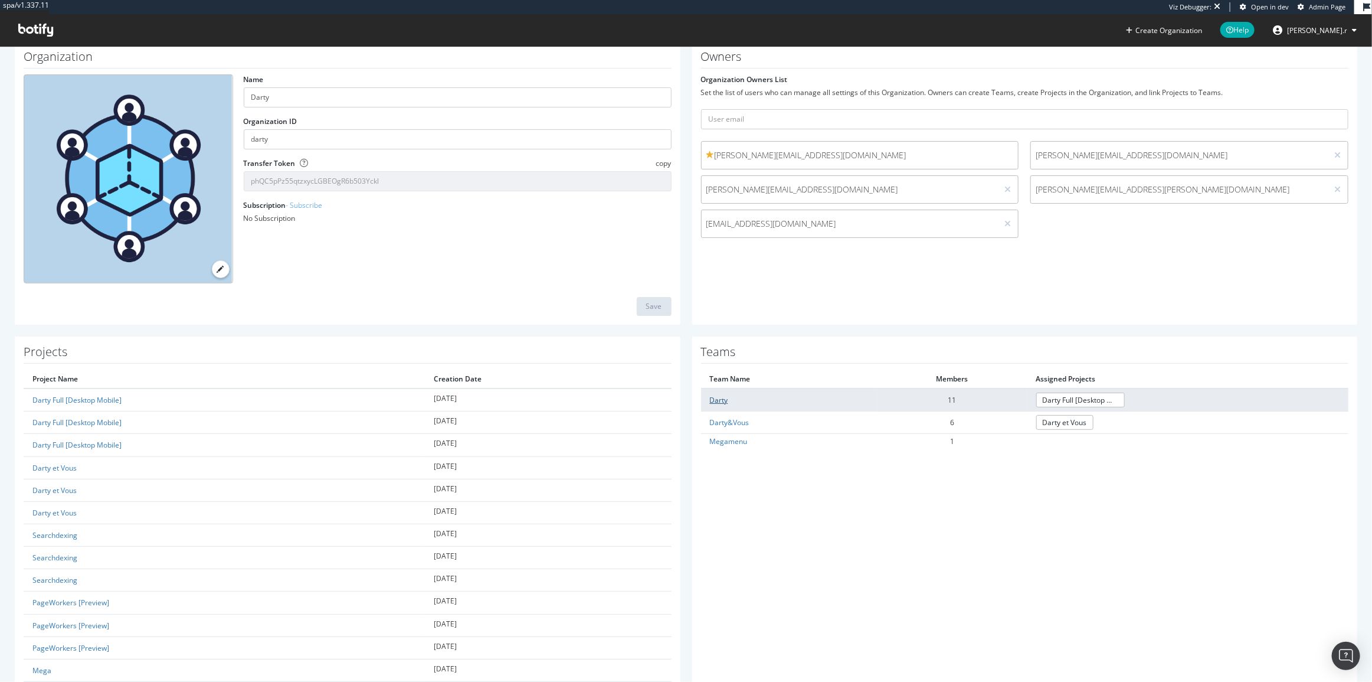
click at [717, 401] on link "Darty" at bounding box center [719, 400] width 18 height 10
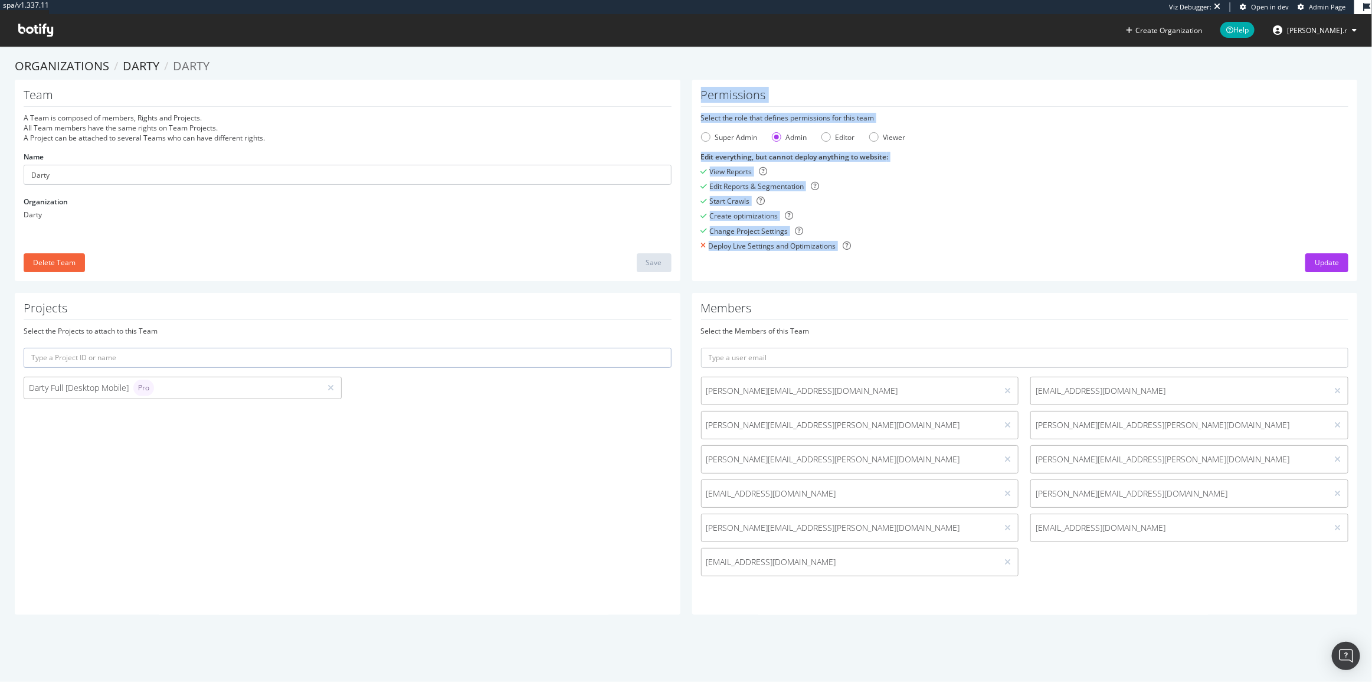
drag, startPoint x: 688, startPoint y: 87, endPoint x: 972, endPoint y: 243, distance: 323.8
click at [972, 243] on div "Permissions Select the role that defines permissions for this team Super Admin …" at bounding box center [1025, 180] width 666 height 201
click at [973, 243] on div "Deploy Live Settings and Optimizations" at bounding box center [1025, 246] width 648 height 10
click at [877, 216] on div "Create optimizations" at bounding box center [1025, 216] width 648 height 10
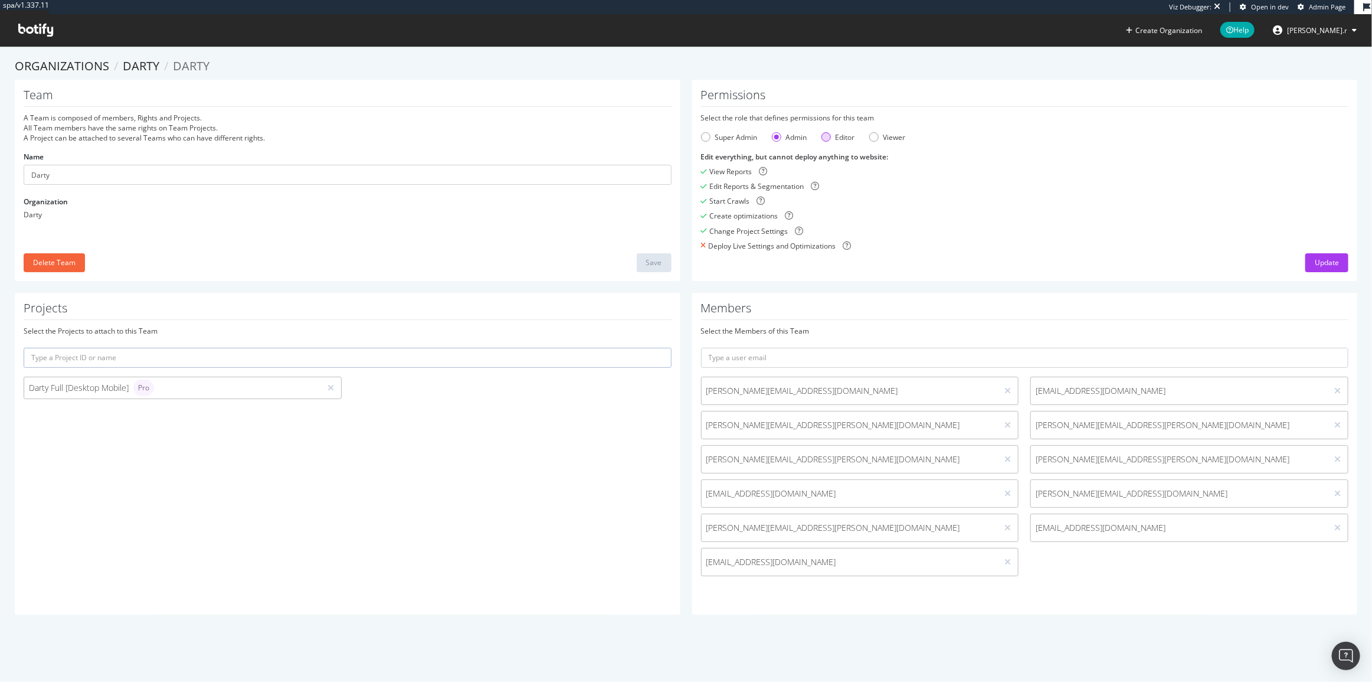
click at [824, 140] on div "Editor" at bounding box center [825, 136] width 9 height 9
drag, startPoint x: 729, startPoint y: 231, endPoint x: 781, endPoint y: 235, distance: 51.5
click at [781, 235] on div "Change Project Settings" at bounding box center [748, 231] width 78 height 10
click at [883, 135] on div "Viewer" at bounding box center [894, 137] width 22 height 10
click at [723, 211] on div "Create optimizations" at bounding box center [743, 216] width 68 height 10
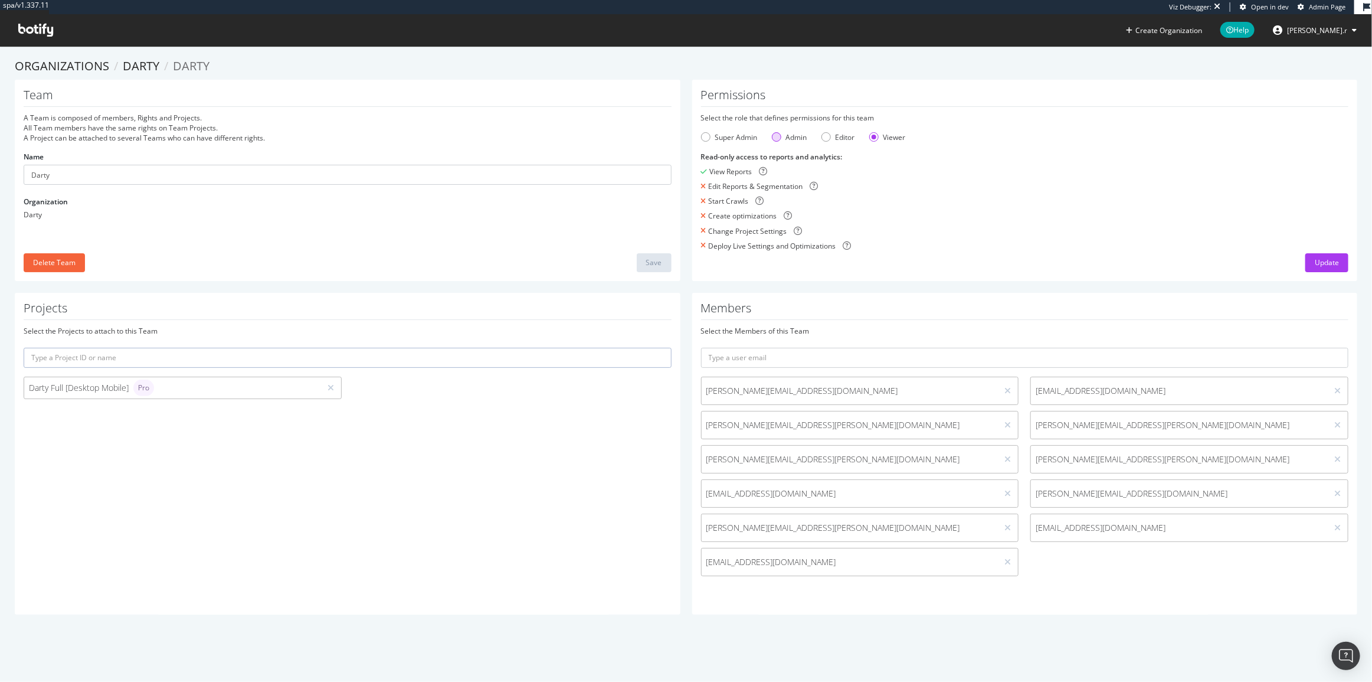
click at [796, 139] on div "Admin" at bounding box center [796, 137] width 21 height 10
click at [712, 142] on form "Select the role that defines permissions for this team Super Admin Admin Editor…" at bounding box center [1025, 182] width 648 height 138
click at [715, 136] on div "Super Admin" at bounding box center [736, 137] width 42 height 10
drag, startPoint x: 709, startPoint y: 248, endPoint x: 799, endPoint y: 243, distance: 89.8
click at [799, 243] on div "Deploy Live Settings and Optimizations" at bounding box center [773, 246] width 127 height 10
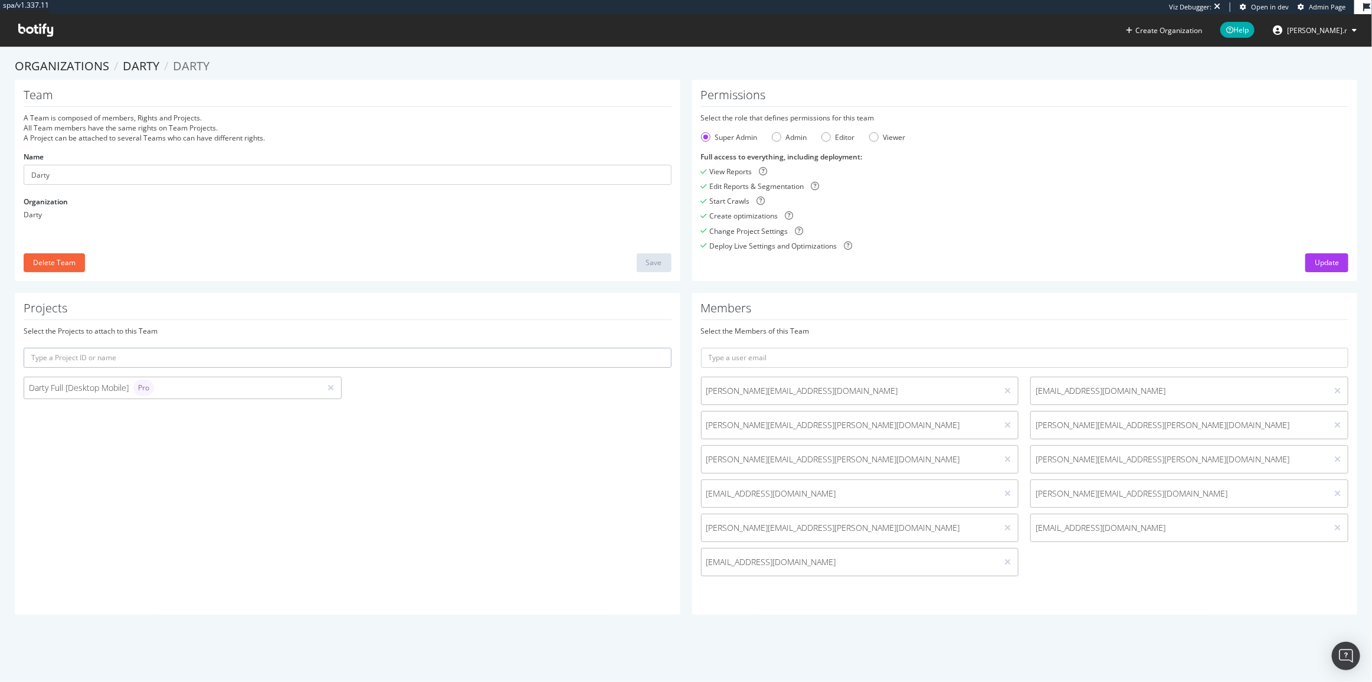
click at [899, 212] on div "Create optimizations" at bounding box center [1025, 216] width 648 height 10
click at [133, 67] on link "Darty" at bounding box center [141, 66] width 37 height 16
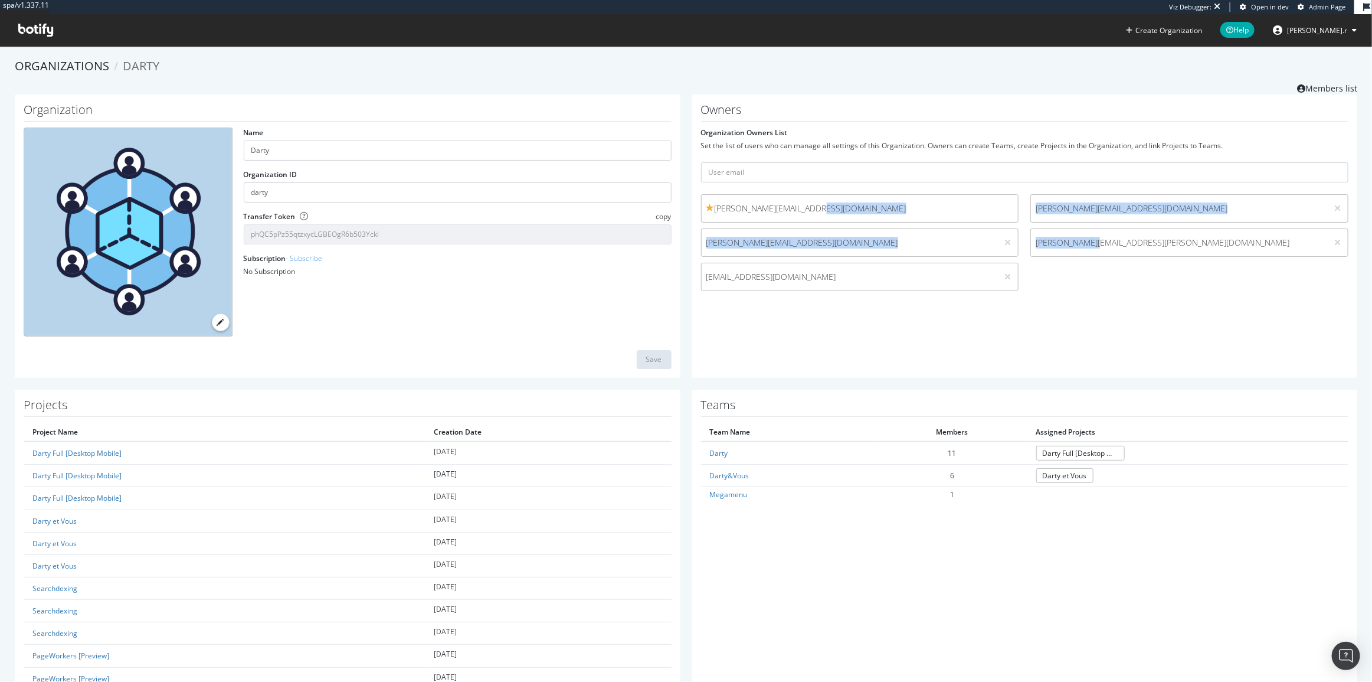
drag, startPoint x: 1085, startPoint y: 291, endPoint x: 804, endPoint y: 210, distance: 292.9
click at [805, 210] on div "thierry.delamare@fnac.com simon.alixant@fnac.com matthieu.cocteau@fnacdarty.com…" at bounding box center [1025, 245] width 660 height 103
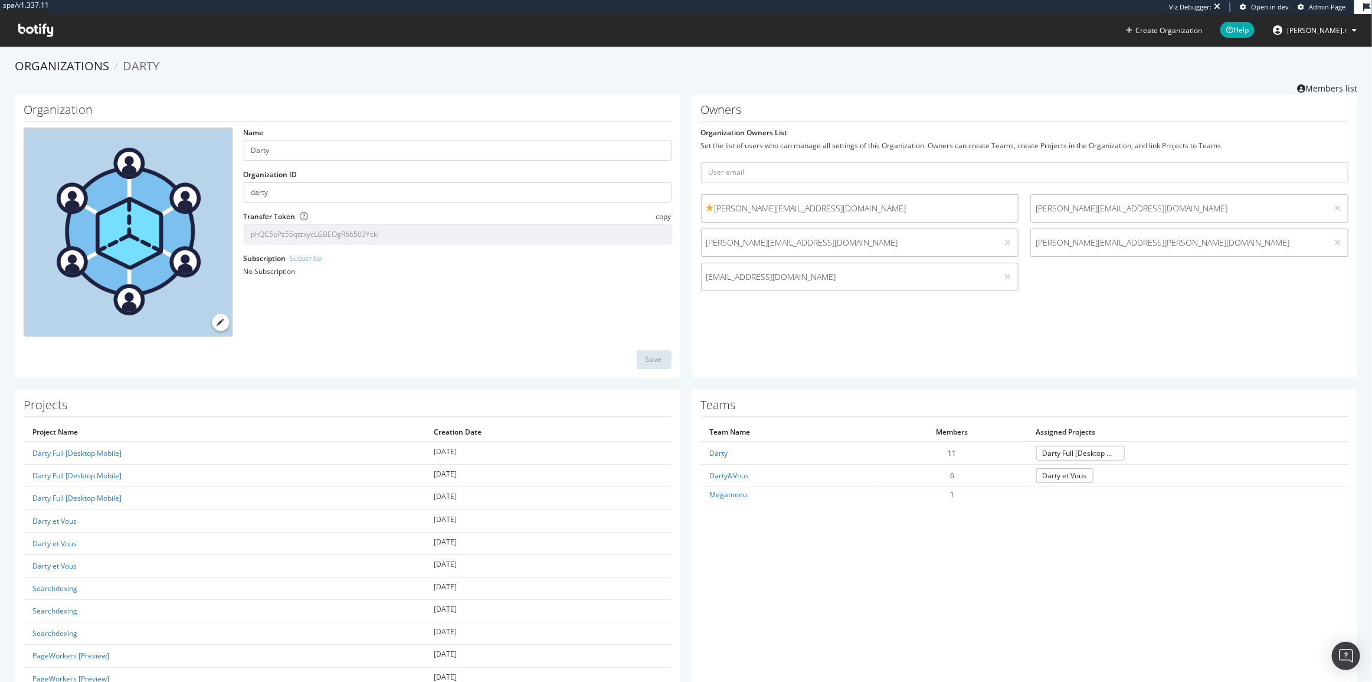
click at [748, 97] on div "Owners Organization Owners List Set the list of users who can manage all settin…" at bounding box center [1025, 236] width 666 height 284
drag, startPoint x: 771, startPoint y: 208, endPoint x: 709, endPoint y: 214, distance: 61.7
click at [709, 214] on div "thierry.delamare@fnac.com" at bounding box center [860, 208] width 318 height 28
click at [763, 102] on div "Owners Organization Owners List Set the list of users who can manage all settin…" at bounding box center [1025, 236] width 666 height 284
